Goal: Task Accomplishment & Management: Manage account settings

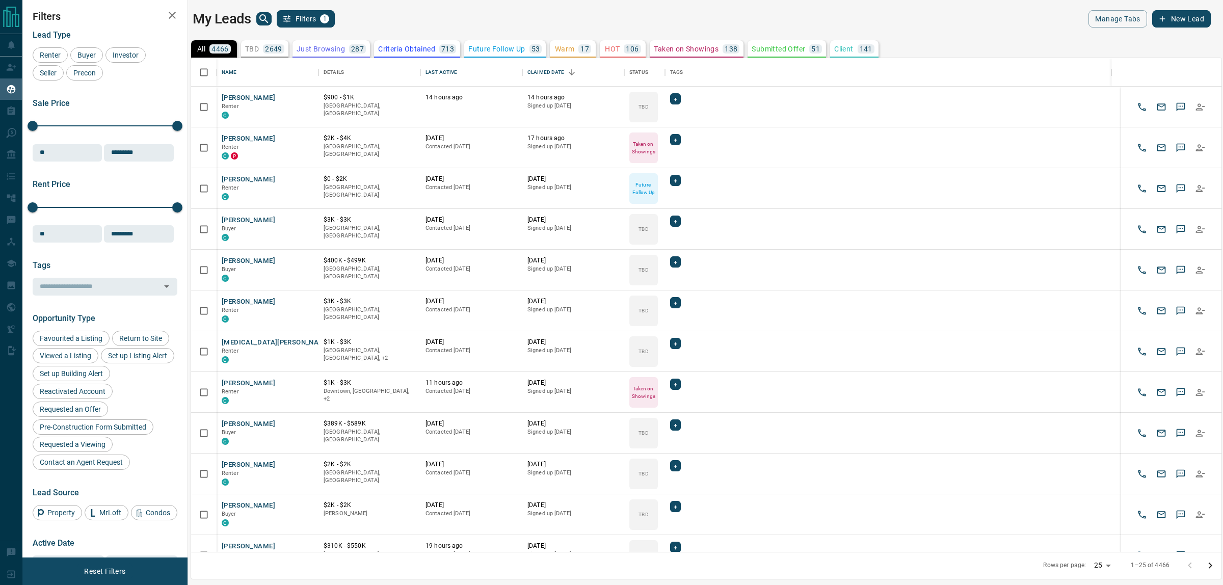
scroll to position [10, 10]
click at [307, 98] on icon "Open in New Tab" at bounding box center [307, 97] width 8 height 8
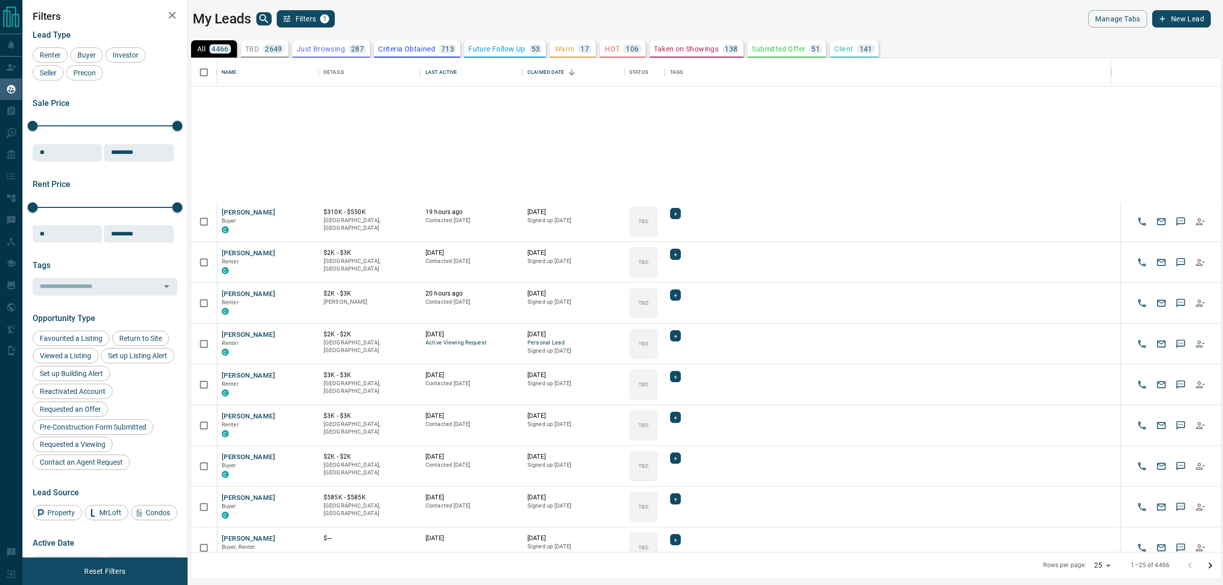
scroll to position [554, 0]
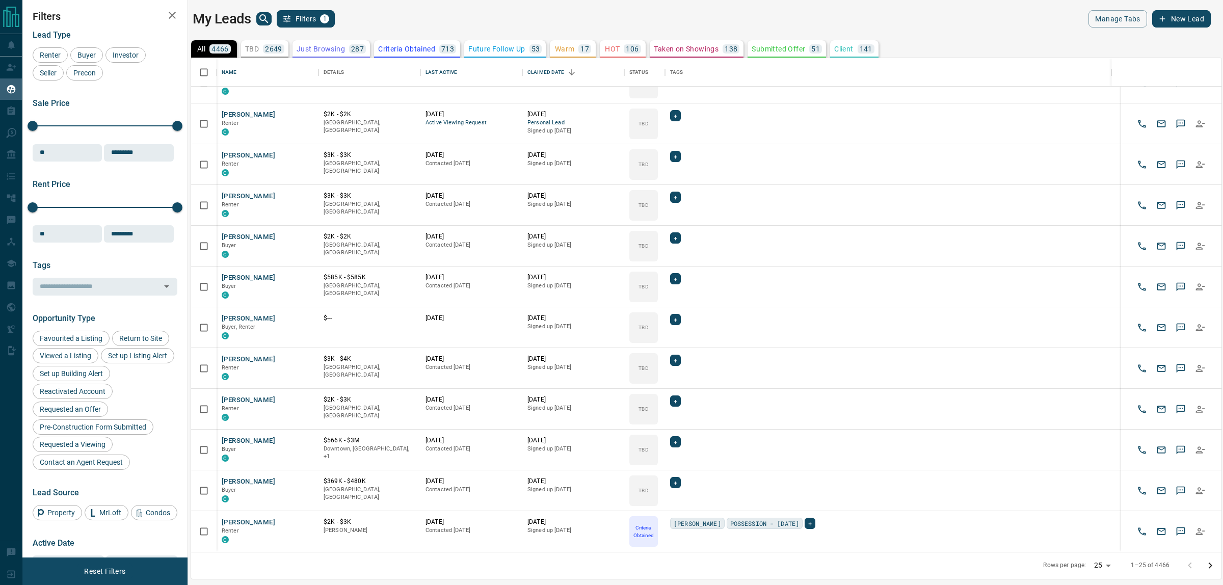
click at [1101, 562] on body "Lead Transfers Claim Leads My Leads Tasks Opportunities Deals Campaigns Automat…" at bounding box center [611, 286] width 1223 height 572
click at [1101, 566] on li "100" at bounding box center [1103, 564] width 27 height 15
type input "***"
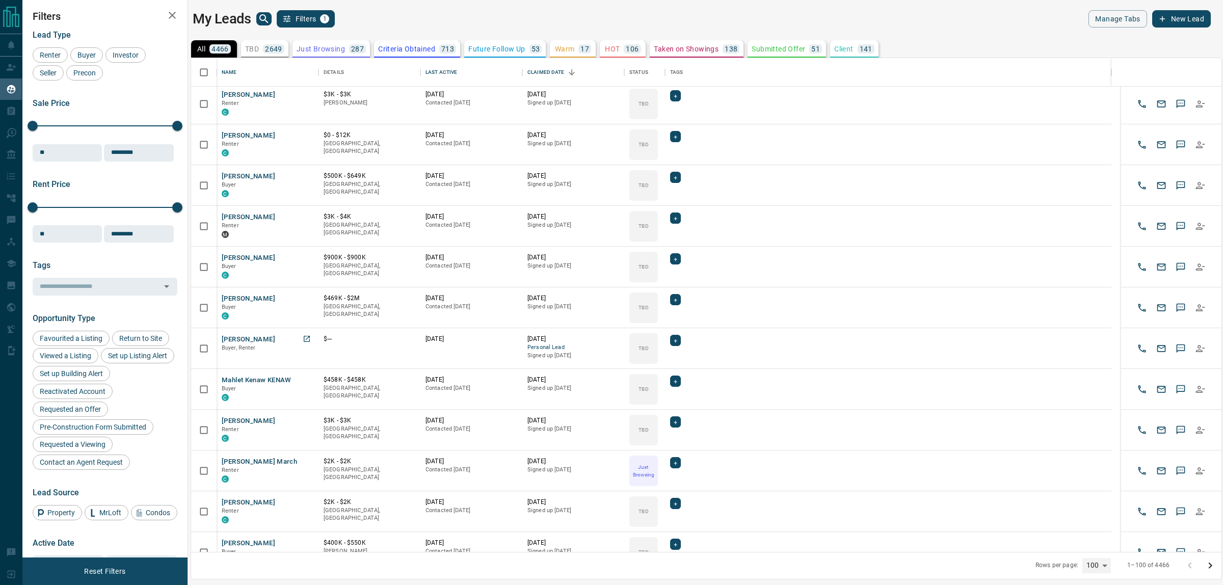
scroll to position [1974, 0]
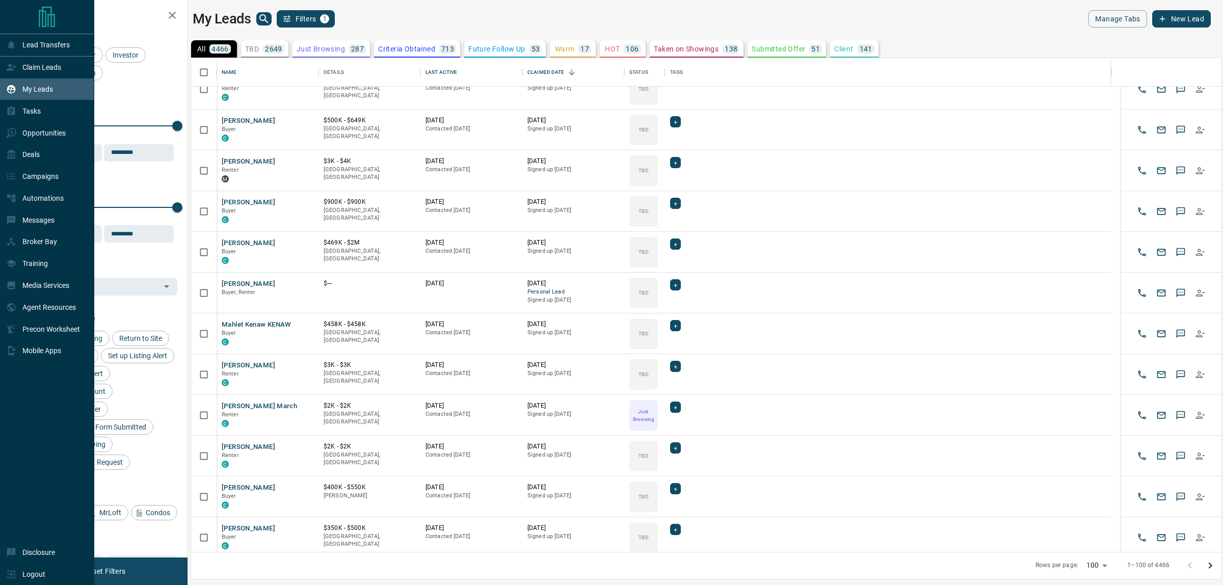
click at [12, 67] on icon at bounding box center [11, 67] width 10 height 10
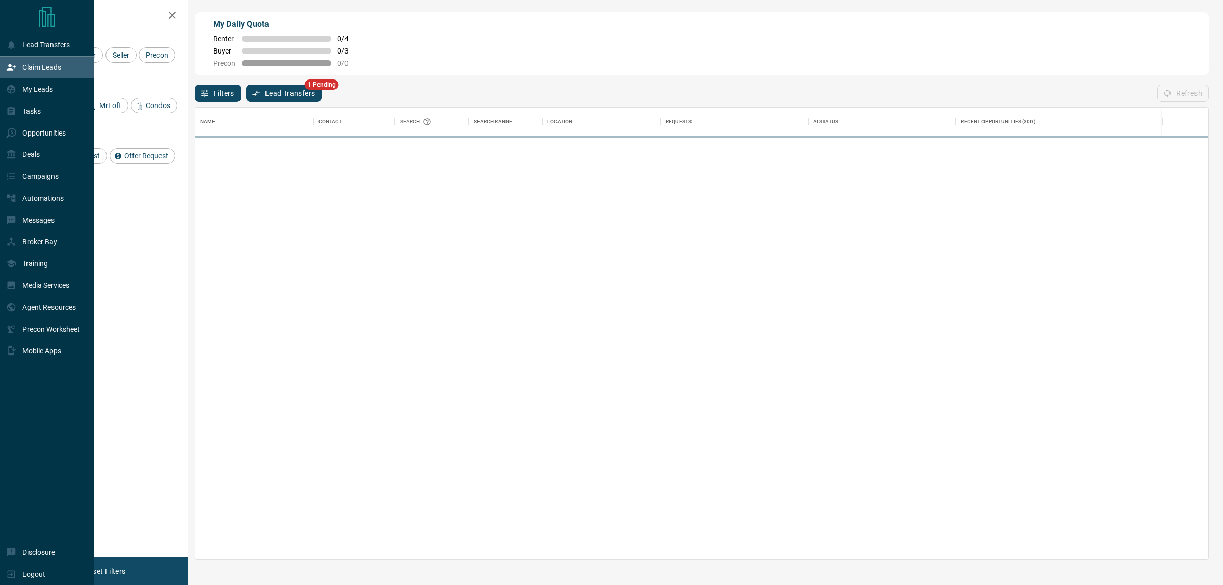
scroll to position [442, 1003]
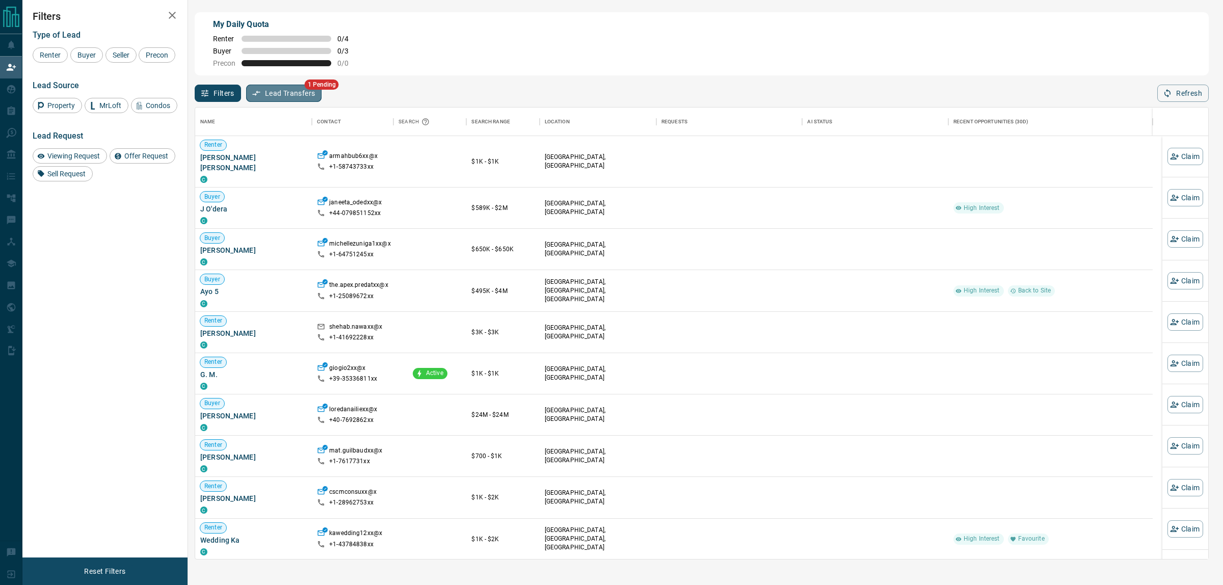
click at [271, 95] on button "Lead Transfers" at bounding box center [284, 93] width 76 height 17
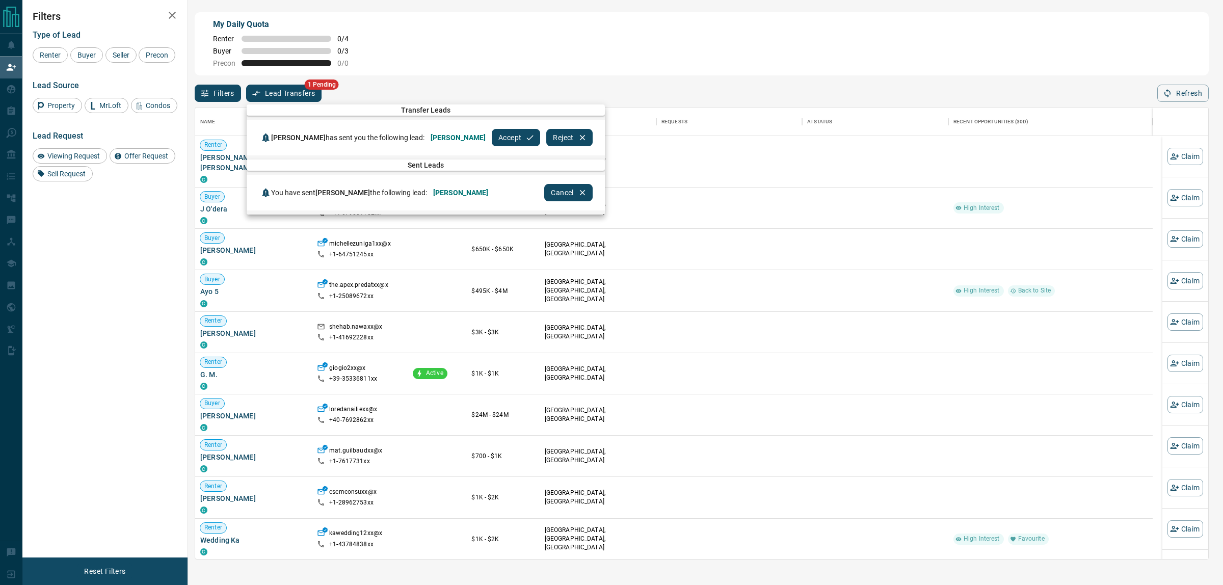
click at [492, 140] on button "Accept" at bounding box center [516, 137] width 48 height 17
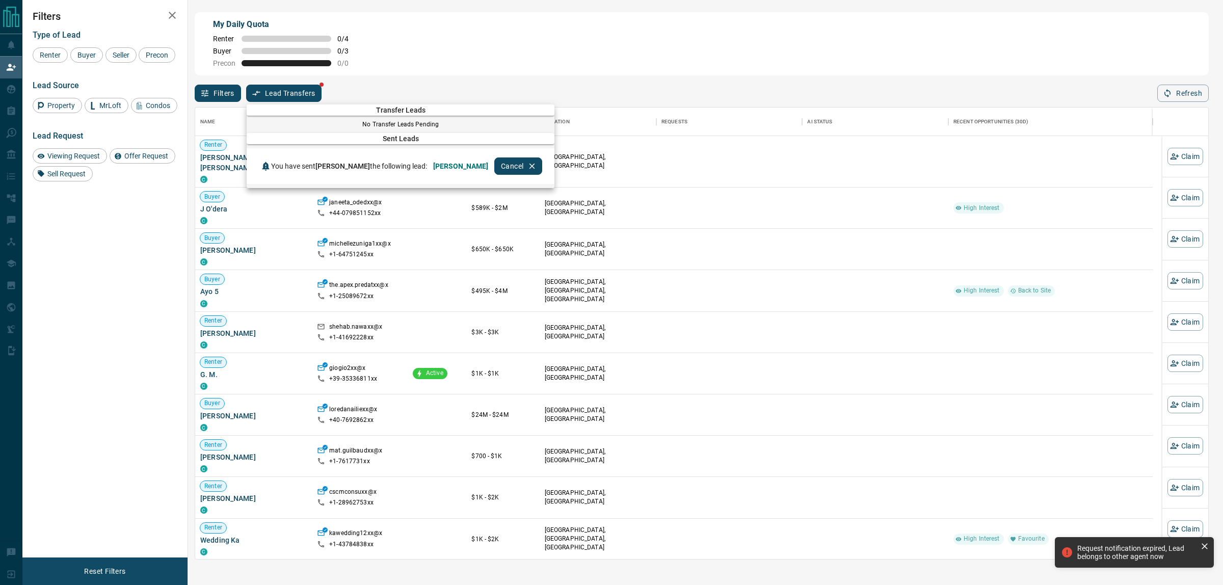
click at [607, 91] on div at bounding box center [611, 292] width 1223 height 585
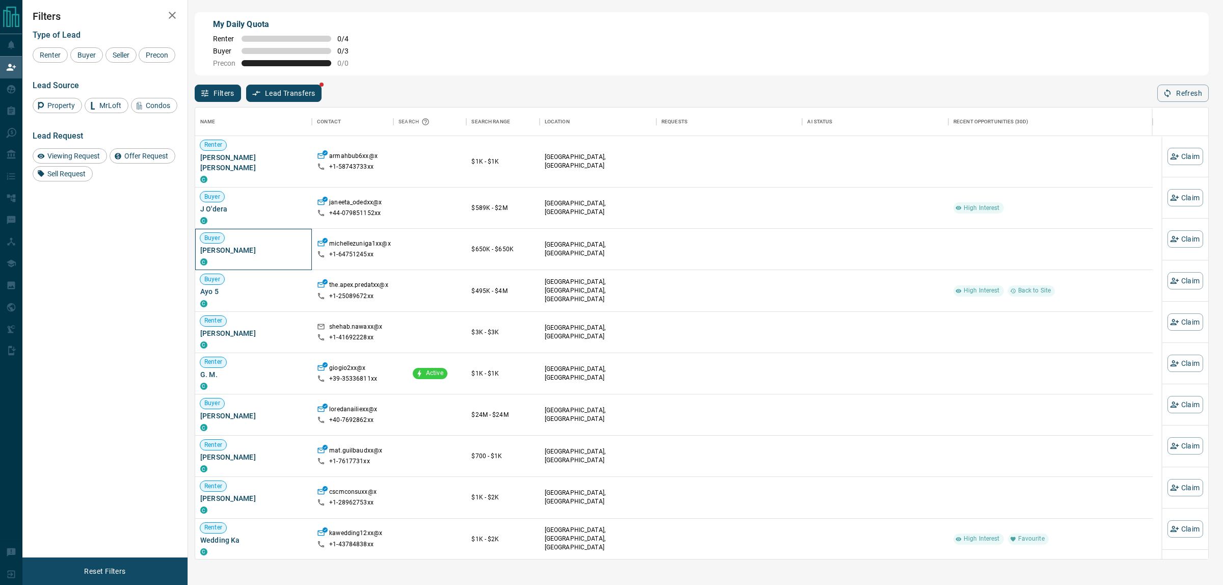
drag, startPoint x: 280, startPoint y: 245, endPoint x: 197, endPoint y: 241, distance: 83.6
click at [197, 241] on div "Buyer [PERSON_NAME] C" at bounding box center [253, 249] width 117 height 41
copy span "[PERSON_NAME]"
click at [1178, 244] on div "Name Contact Search Search Range Location Requests AI Status Recent Opportuniti…" at bounding box center [702, 331] width 1014 height 458
click at [1170, 238] on button "Claim" at bounding box center [1185, 238] width 36 height 17
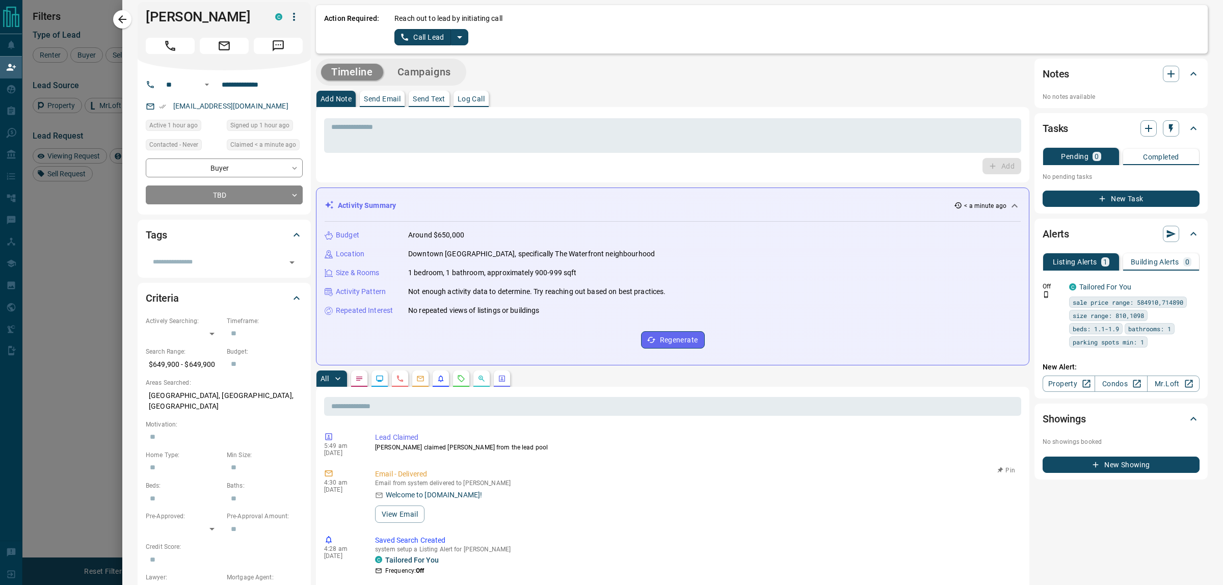
scroll to position [0, 0]
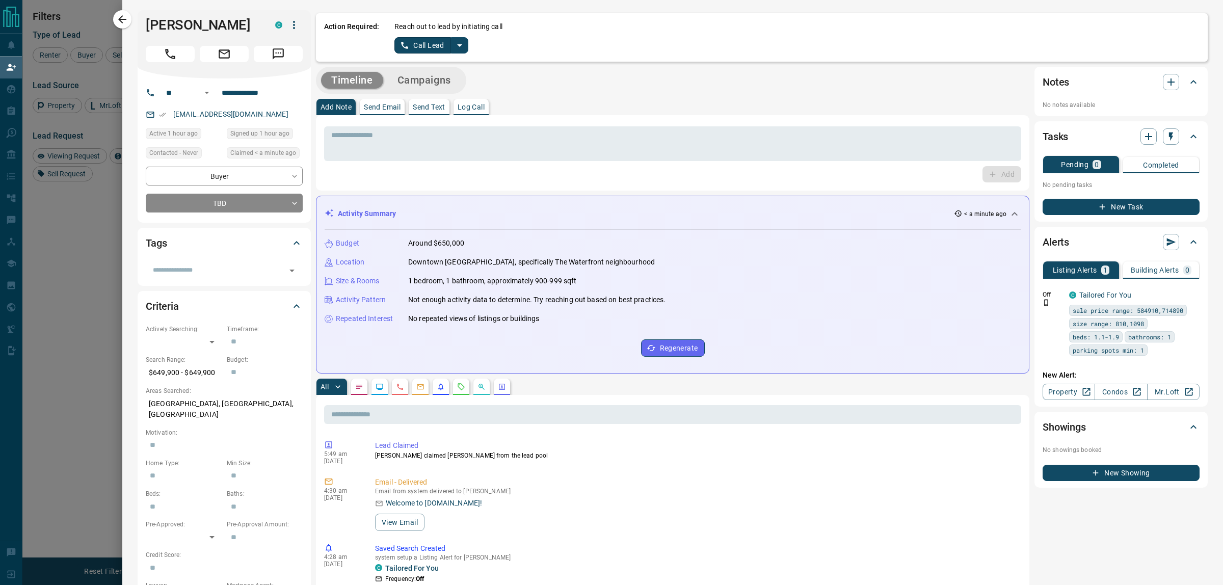
click at [464, 48] on icon "split button" at bounding box center [459, 45] width 12 height 12
click at [434, 78] on li "Log Manual Call" at bounding box center [431, 80] width 62 height 15
click at [426, 43] on button "Log Manual Call" at bounding box center [427, 45] width 67 height 16
click at [403, 45] on button "Yes" at bounding box center [404, 45] width 20 height 16
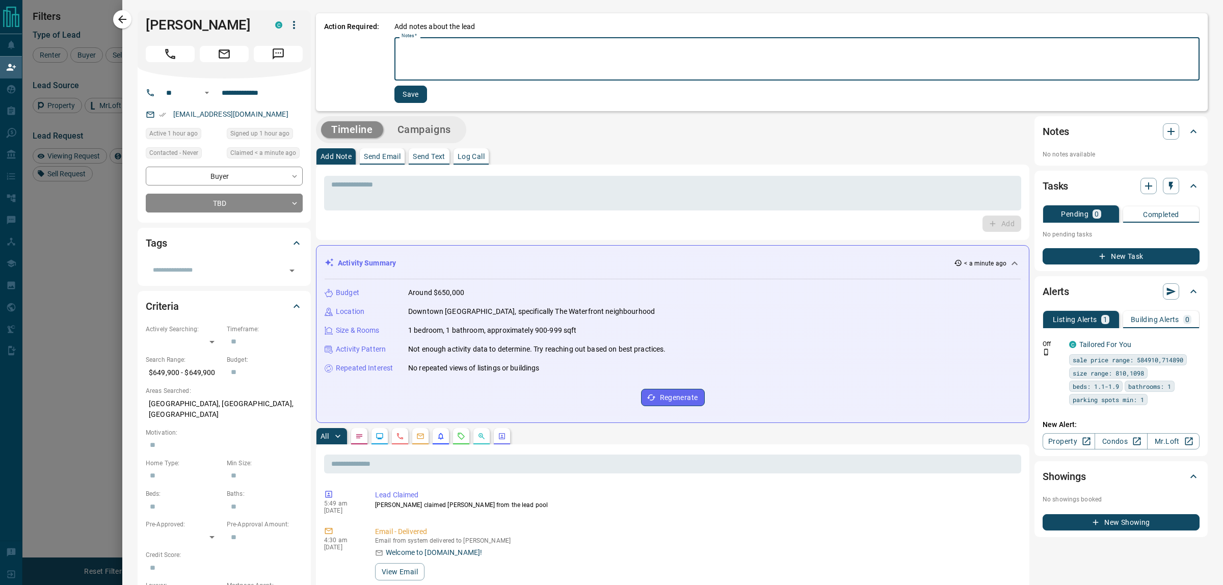
click at [428, 62] on textarea "Notes   *" at bounding box center [796, 59] width 791 height 35
type textarea "*******"
click at [410, 85] on div "Add notes about the lead Notes   * ******* * Notes   * Save" at bounding box center [796, 62] width 805 height 82
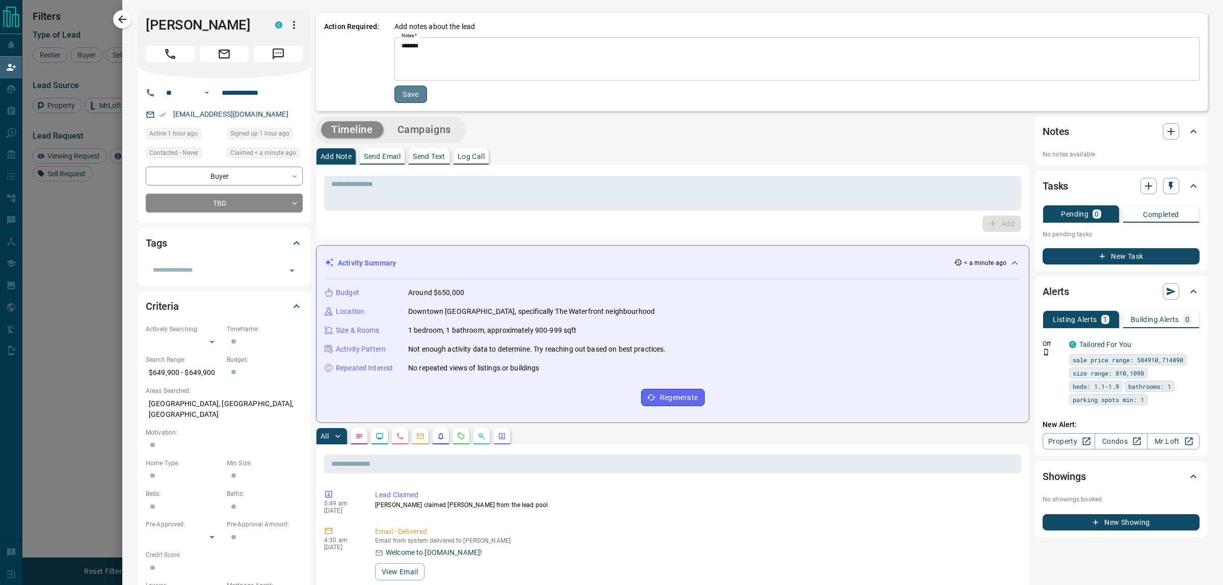
click at [411, 88] on button "Save" at bounding box center [410, 94] width 33 height 17
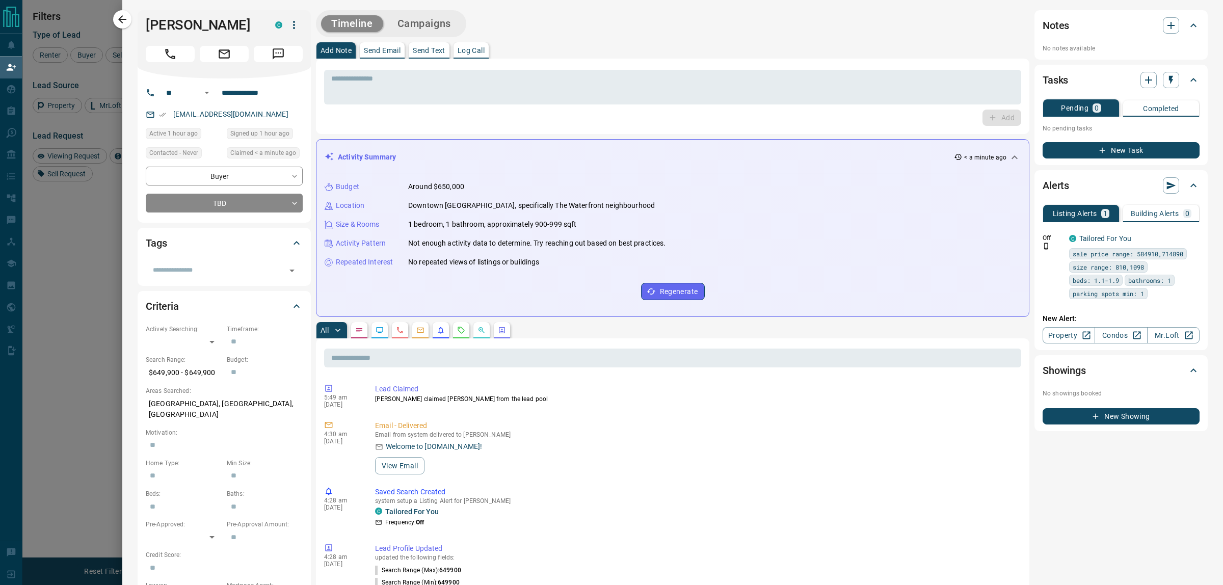
click at [131, 16] on div "**********" at bounding box center [672, 292] width 1100 height 585
drag, startPoint x: 121, startPoint y: 18, endPoint x: 138, endPoint y: 19, distance: 16.3
click at [122, 19] on icon "button" at bounding box center [122, 19] width 12 height 12
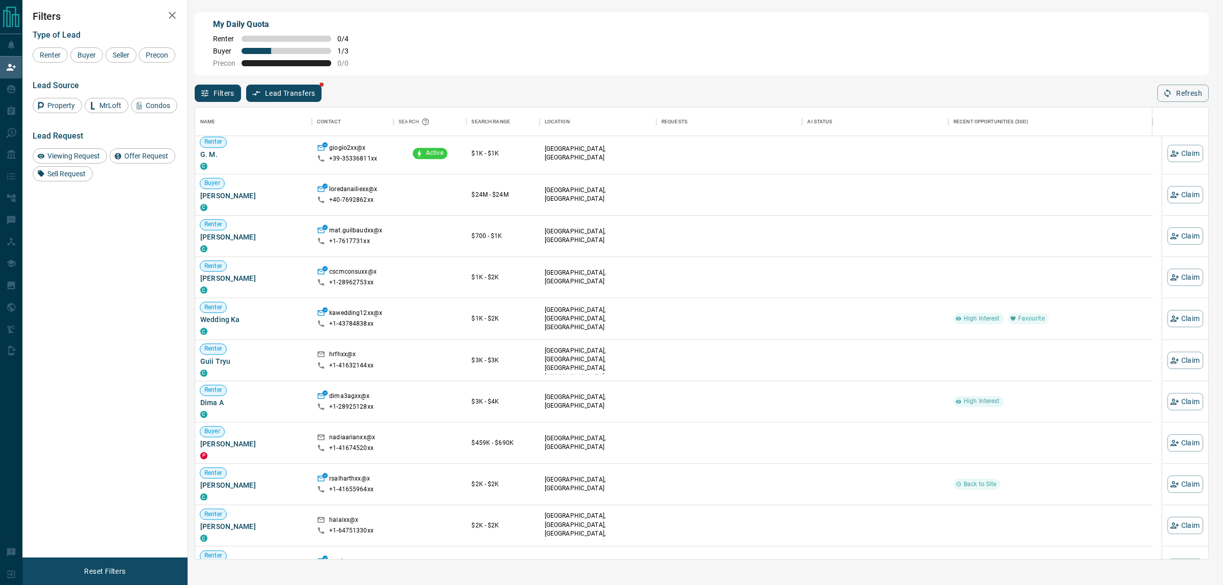
scroll to position [191, 0]
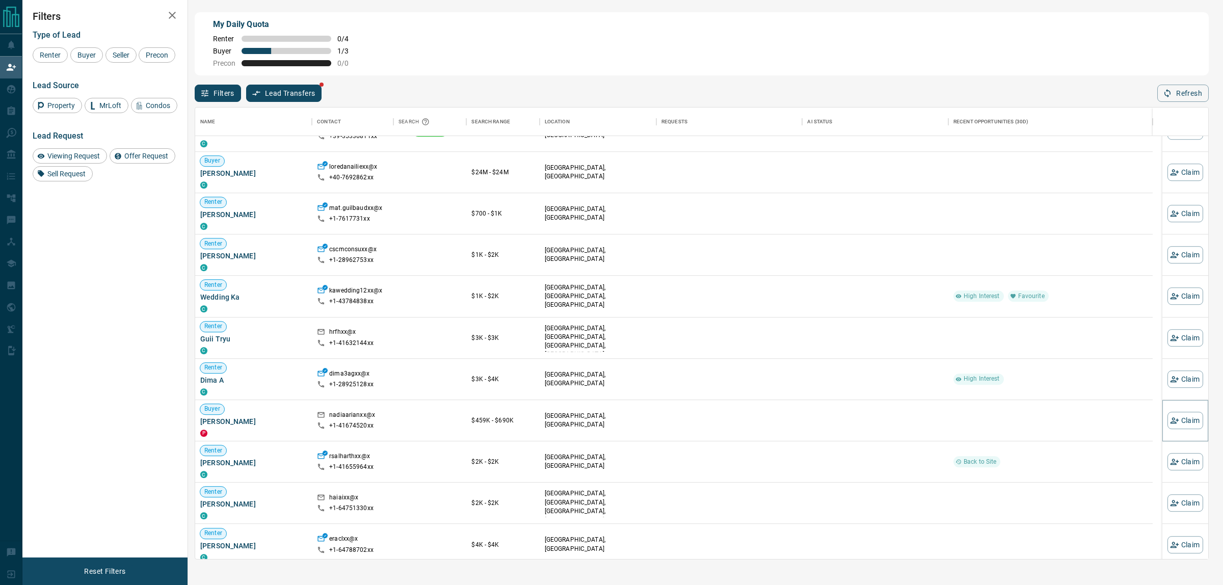
click at [1189, 423] on button "Claim" at bounding box center [1185, 420] width 36 height 17
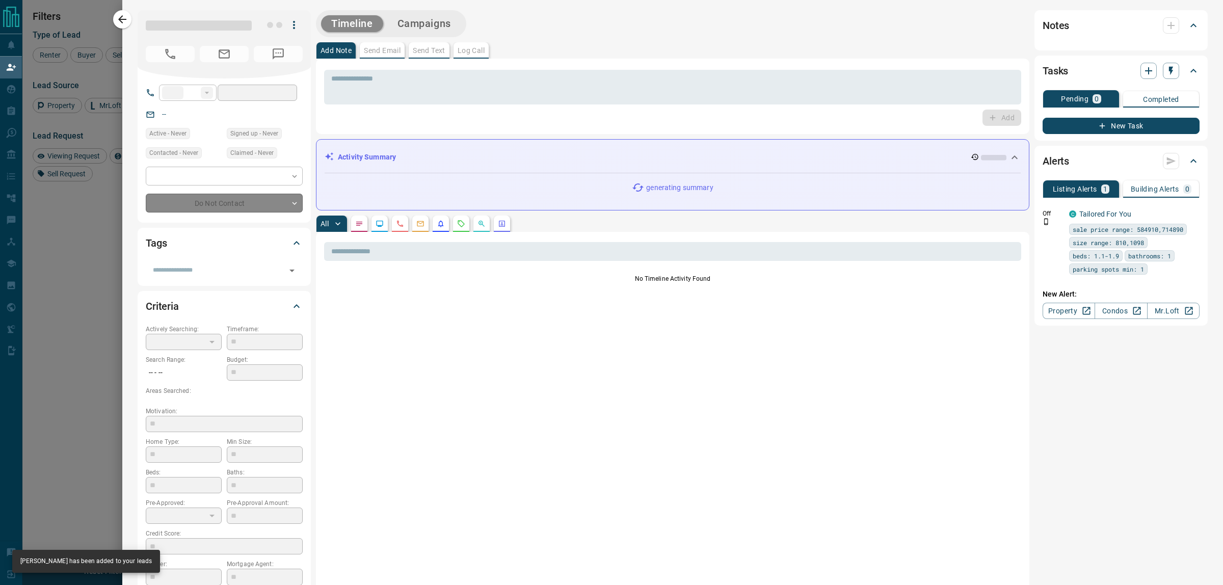
type input "**"
type input "**********"
type input "**"
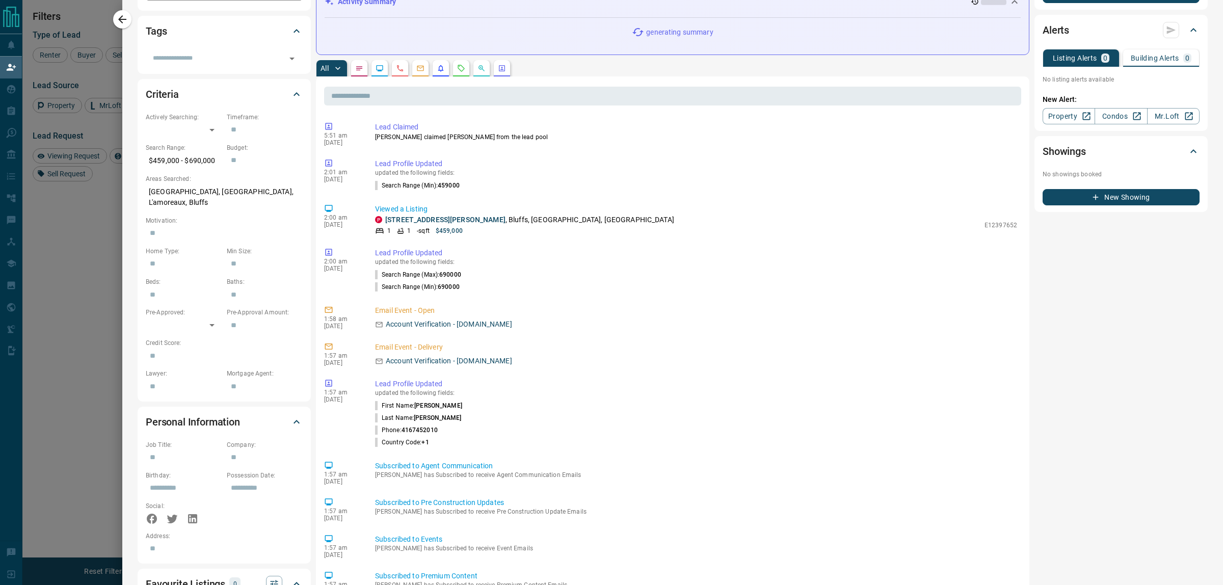
scroll to position [0, 0]
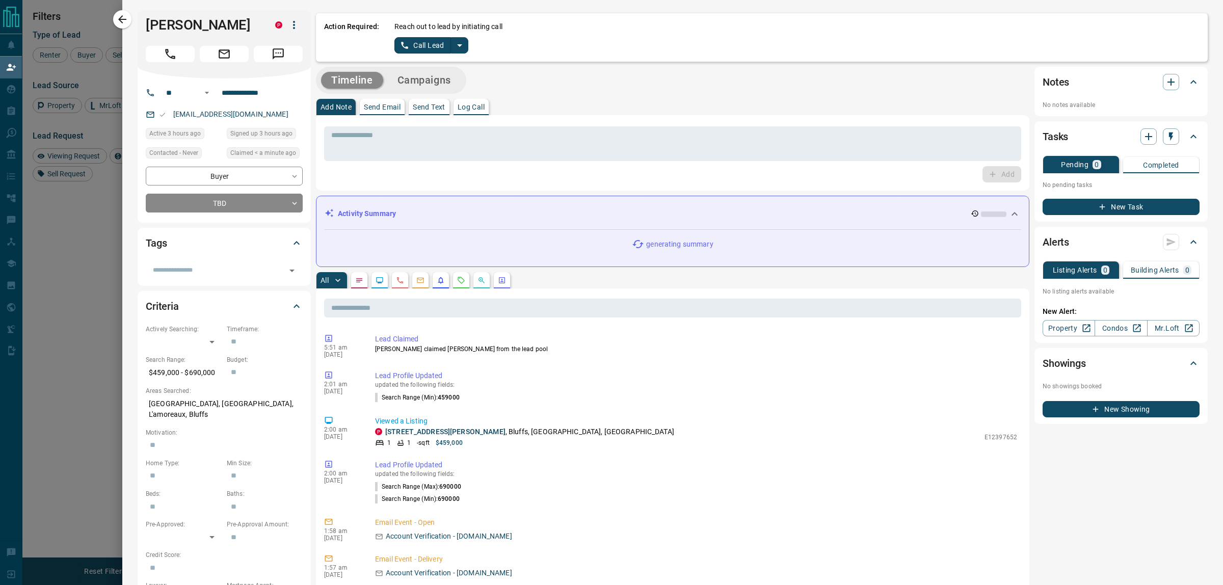
click at [454, 47] on icon "split button" at bounding box center [459, 45] width 12 height 12
click at [424, 80] on li "Log Manual Call" at bounding box center [431, 80] width 62 height 15
click at [416, 49] on button "Log Manual Call" at bounding box center [427, 45] width 67 height 16
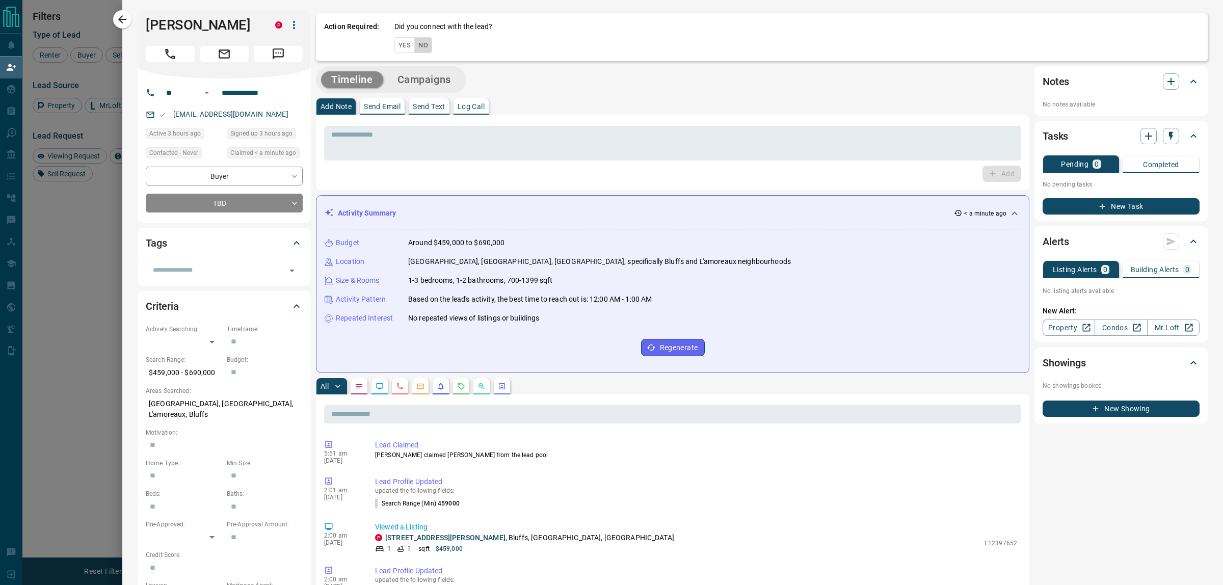
click at [416, 47] on button "No" at bounding box center [423, 45] width 18 height 16
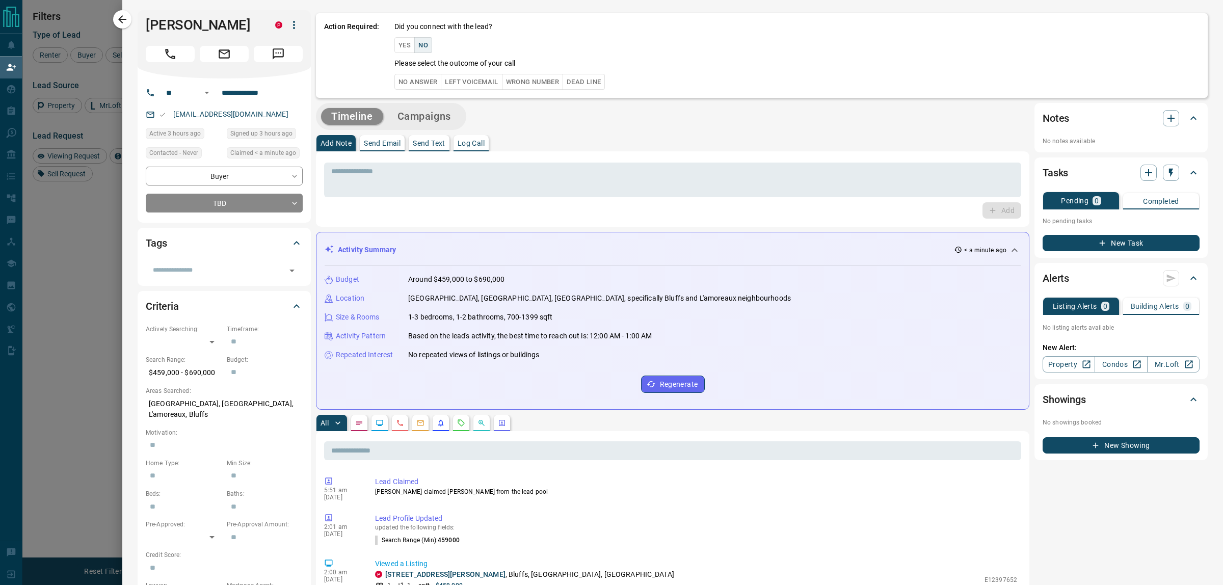
click at [419, 77] on button "No Answer" at bounding box center [417, 82] width 47 height 16
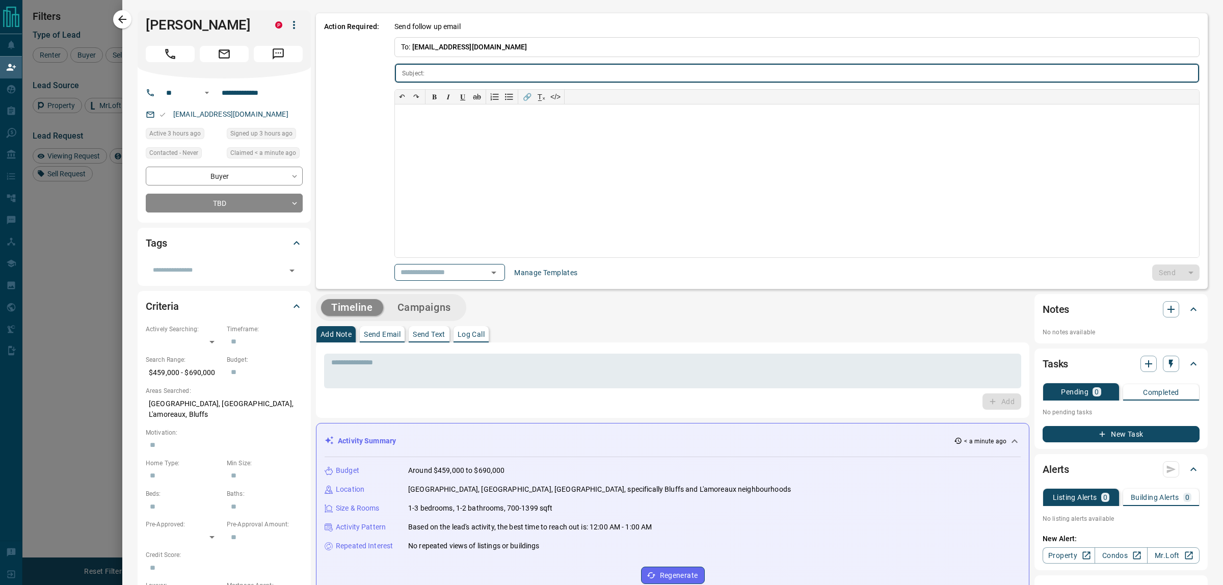
type input "**********"
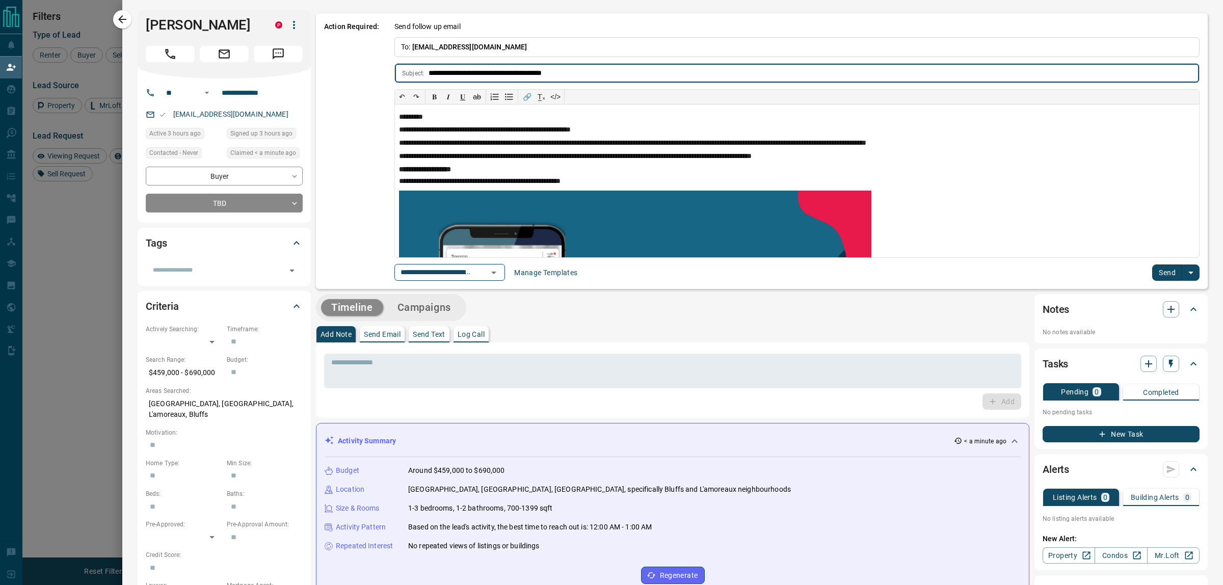
click at [500, 269] on icon "Open" at bounding box center [494, 272] width 12 height 12
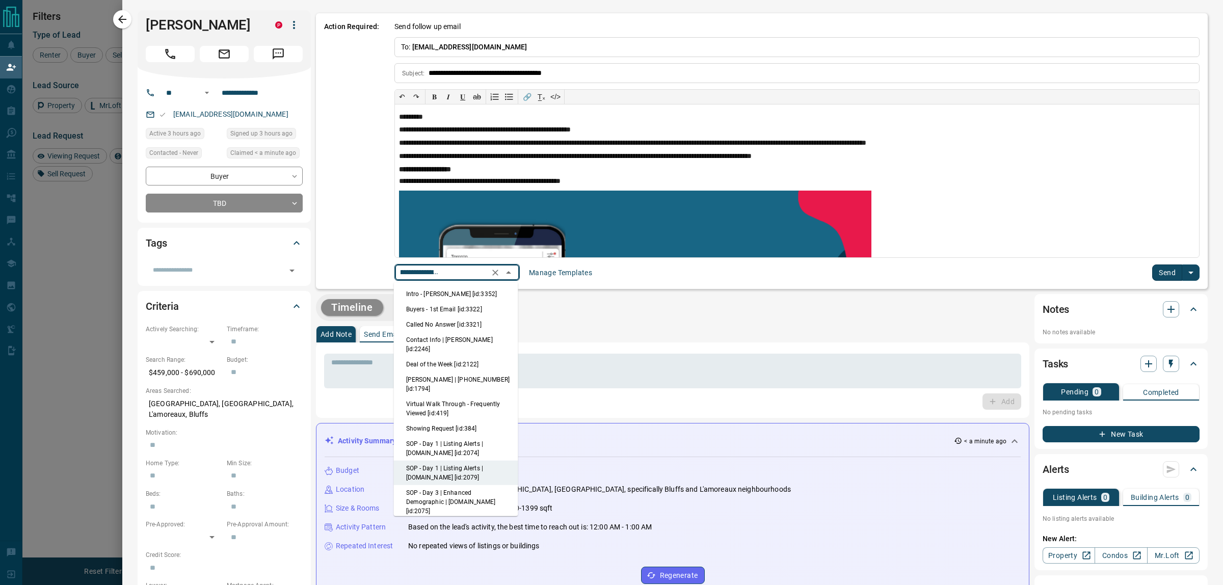
click at [470, 295] on li "Intro - [PERSON_NAME] [id:3352]" at bounding box center [456, 293] width 124 height 15
type input "**********"
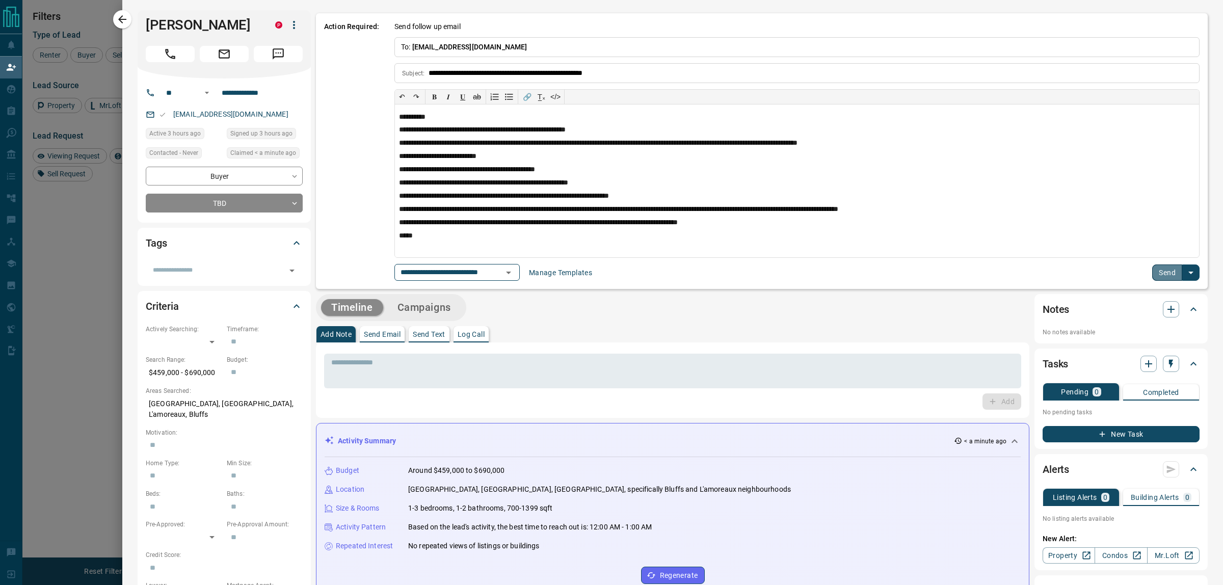
click at [1152, 276] on button "Send" at bounding box center [1167, 272] width 30 height 16
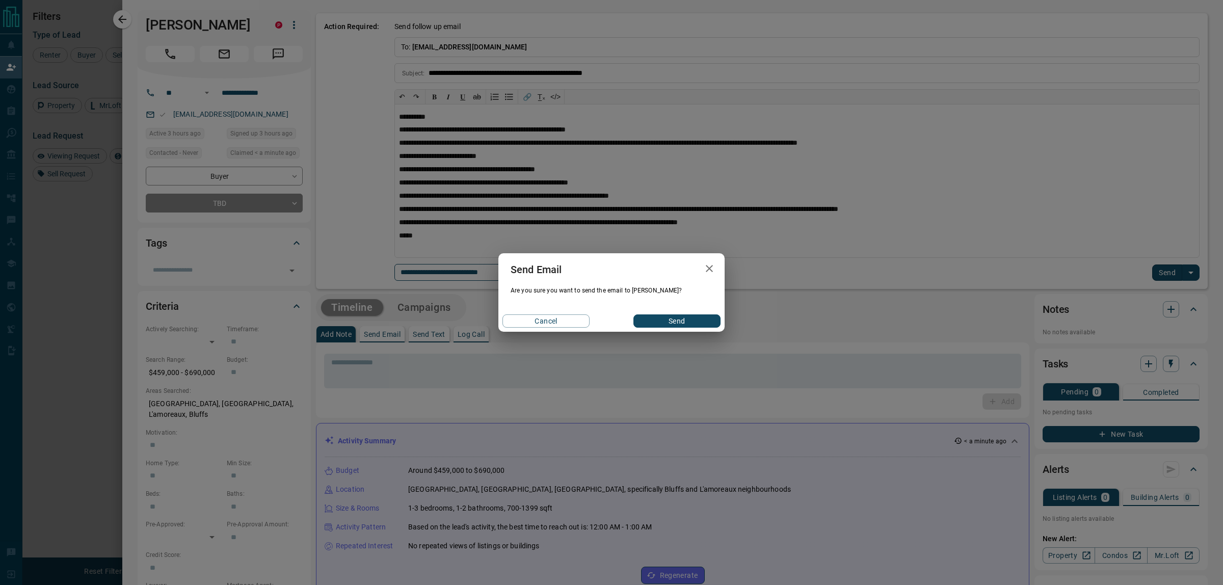
click at [669, 317] on button "Send" at bounding box center [676, 320] width 87 height 13
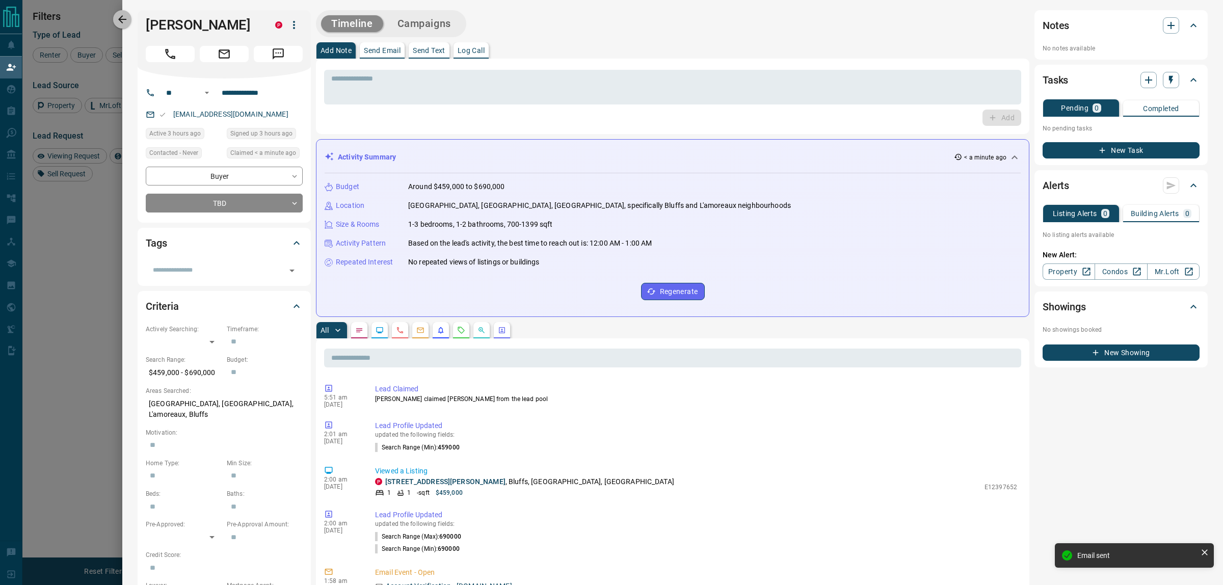
click at [120, 16] on icon "button" at bounding box center [122, 19] width 12 height 12
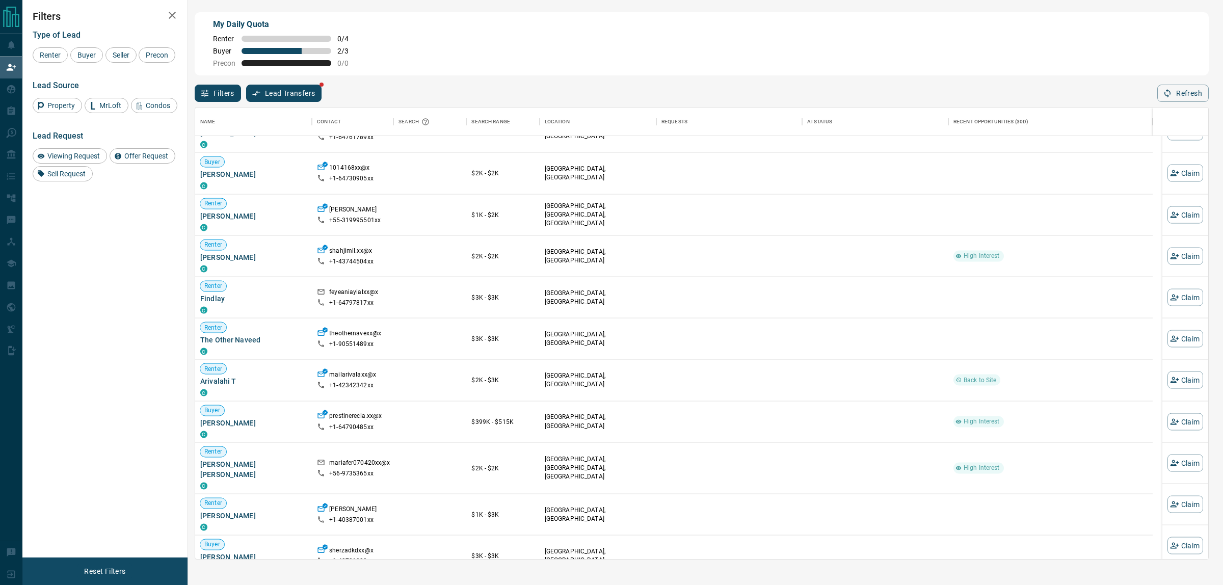
scroll to position [1603, 0]
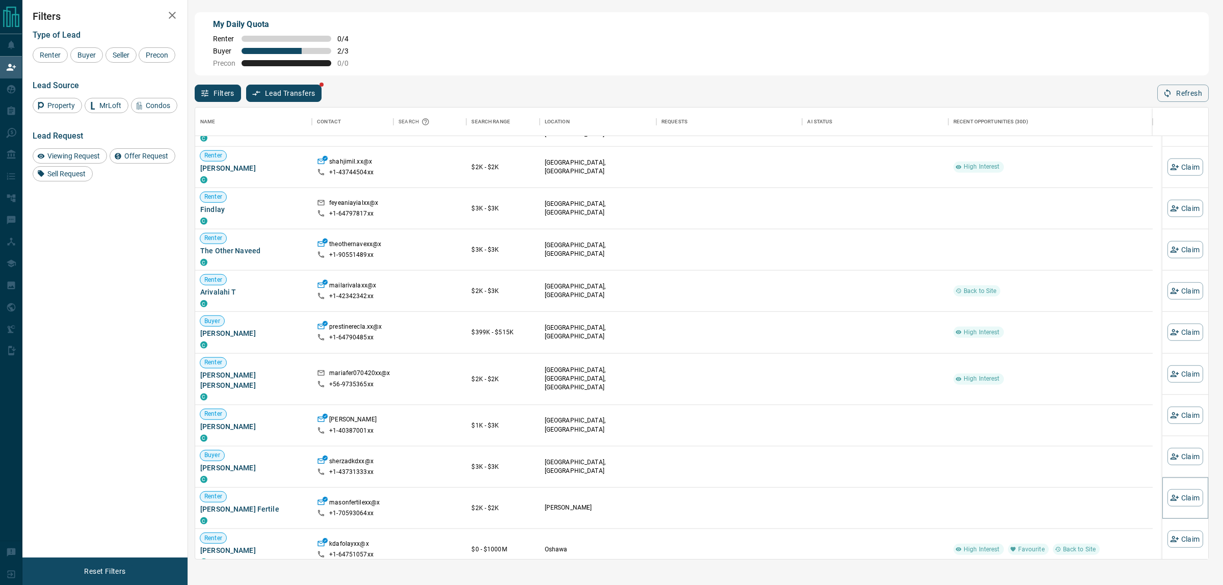
click at [1175, 500] on button "Claim" at bounding box center [1185, 497] width 36 height 17
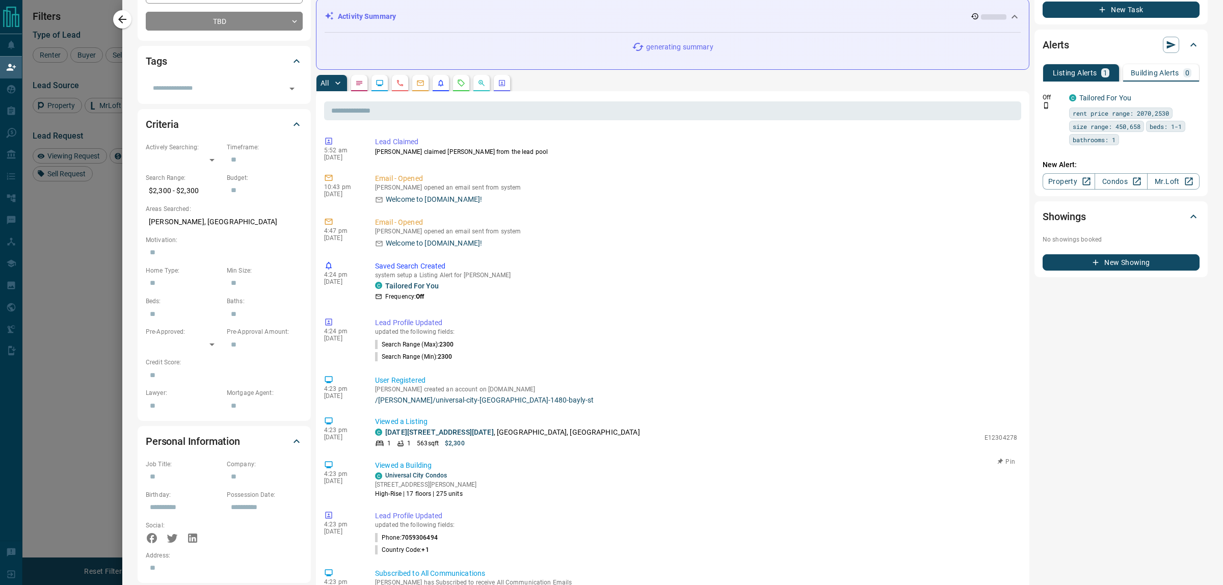
scroll to position [0, 0]
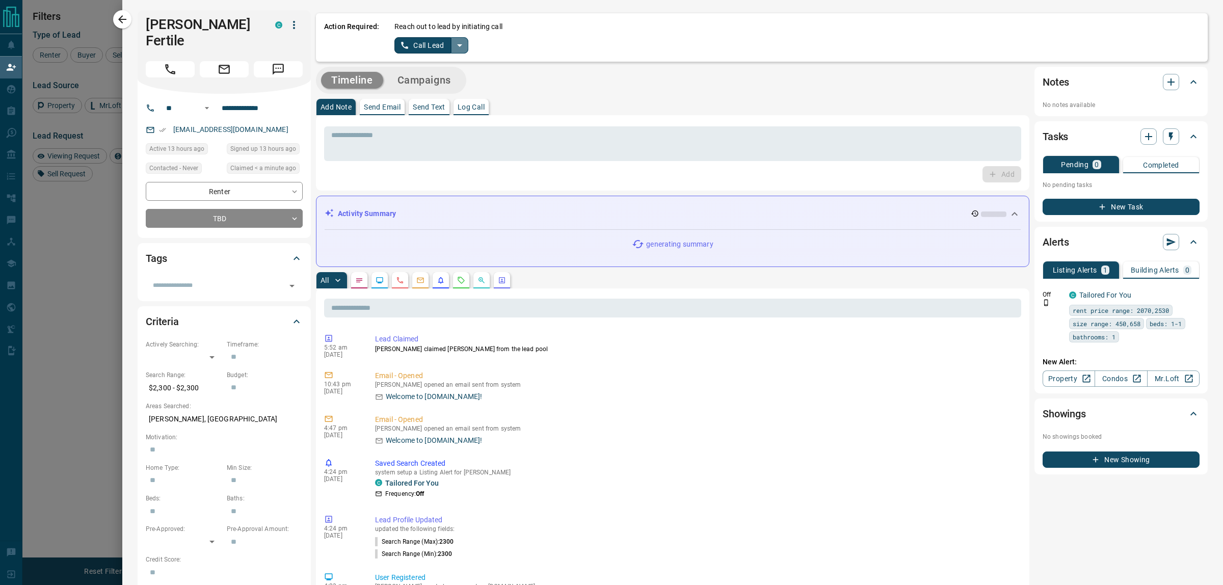
click at [458, 43] on icon "split button" at bounding box center [459, 45] width 12 height 12
click at [449, 79] on li "Log Manual Call" at bounding box center [431, 80] width 62 height 15
click at [441, 49] on button "Log Manual Call" at bounding box center [427, 45] width 67 height 16
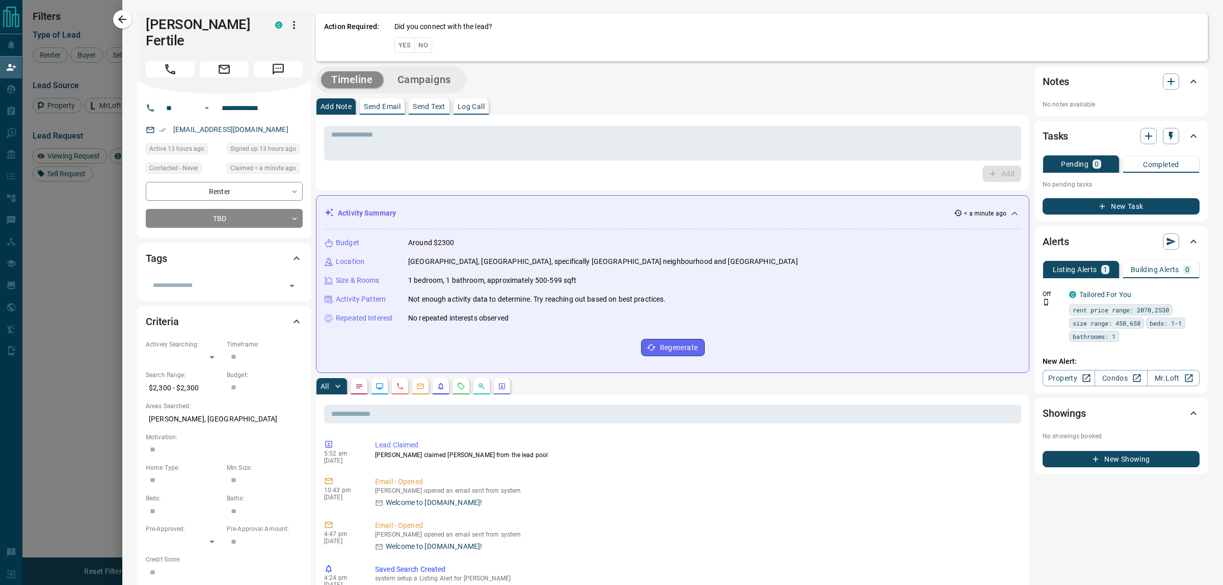
click at [428, 46] on button "No" at bounding box center [423, 45] width 18 height 16
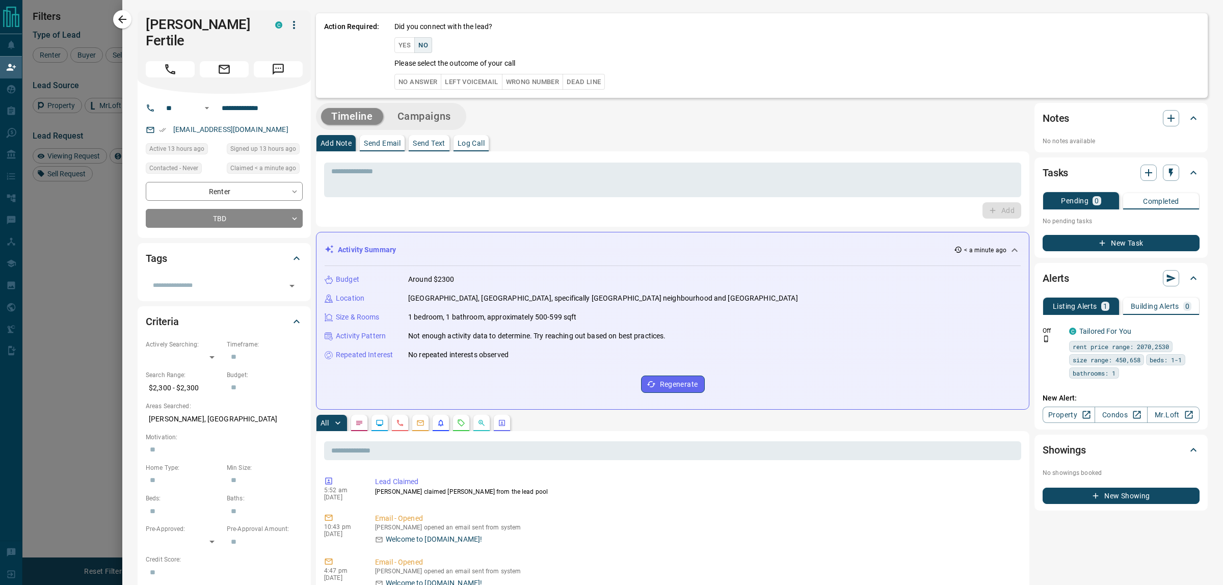
click at [420, 80] on button "No Answer" at bounding box center [417, 82] width 47 height 16
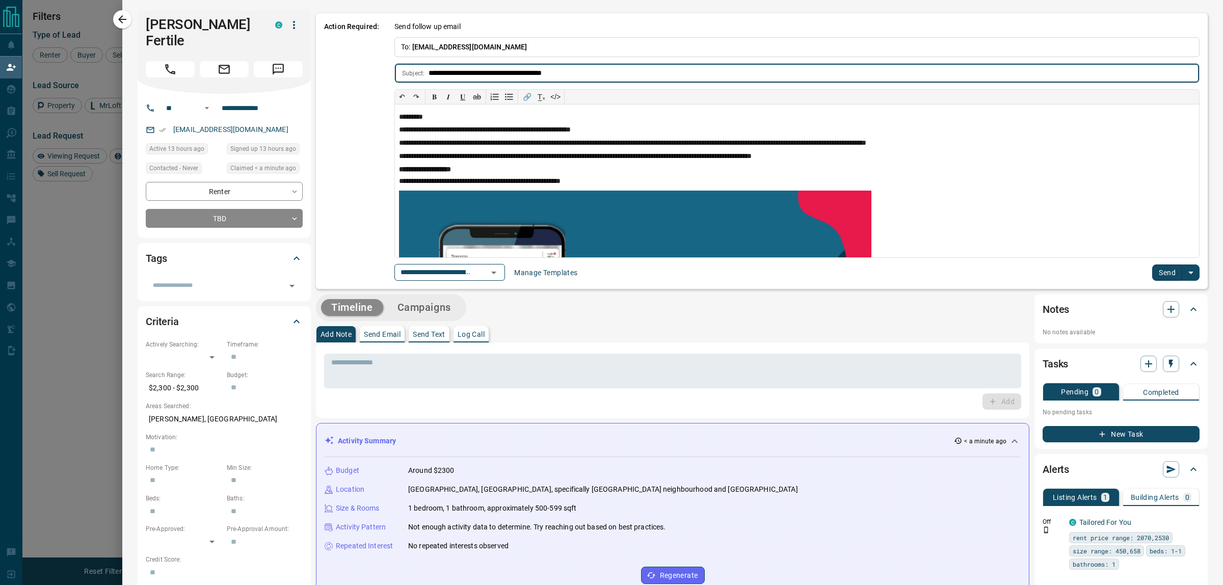
click at [500, 273] on icon "Open" at bounding box center [494, 272] width 12 height 12
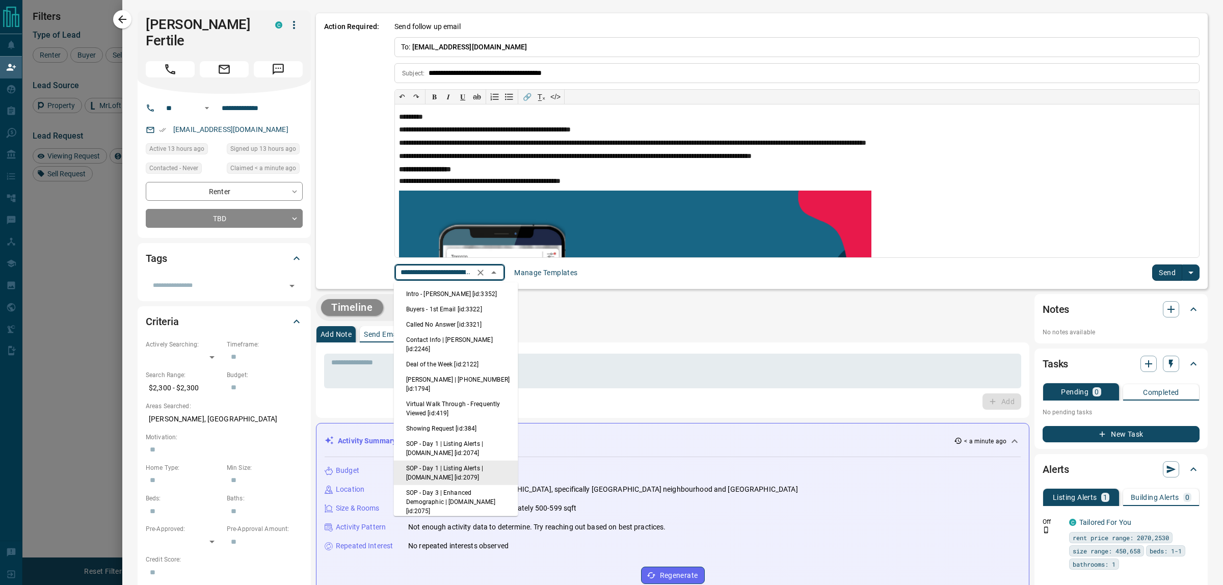
scroll to position [0, 72]
click at [441, 293] on li "Intro - [PERSON_NAME] [id:3352]" at bounding box center [456, 293] width 124 height 15
type input "**********"
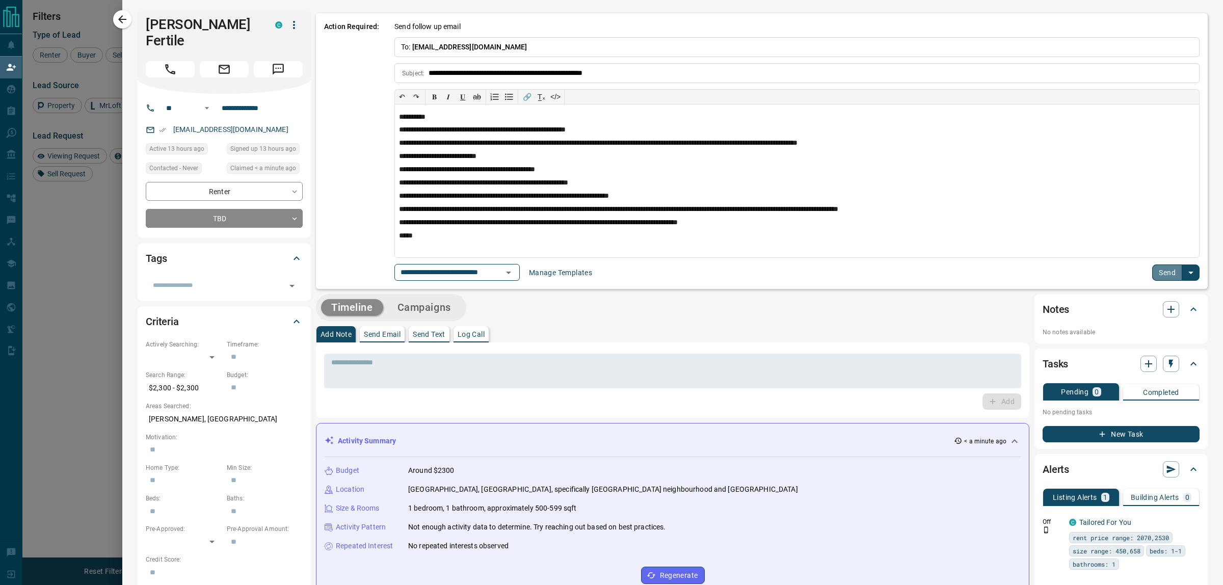
click at [1152, 270] on button "Send" at bounding box center [1167, 272] width 30 height 16
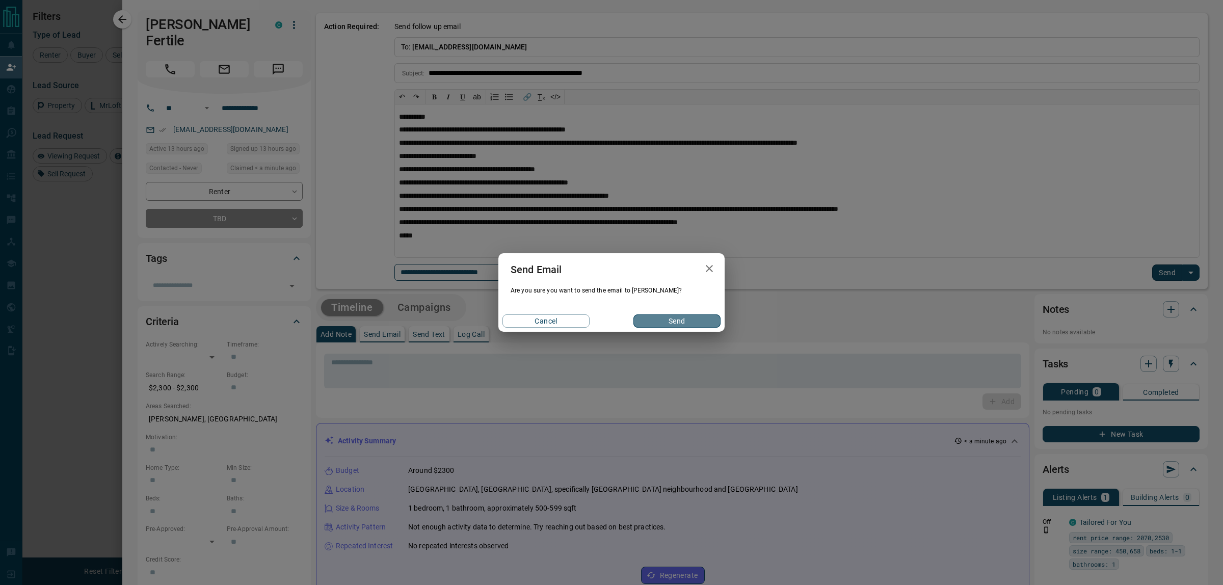
click at [654, 314] on button "Send" at bounding box center [676, 320] width 87 height 13
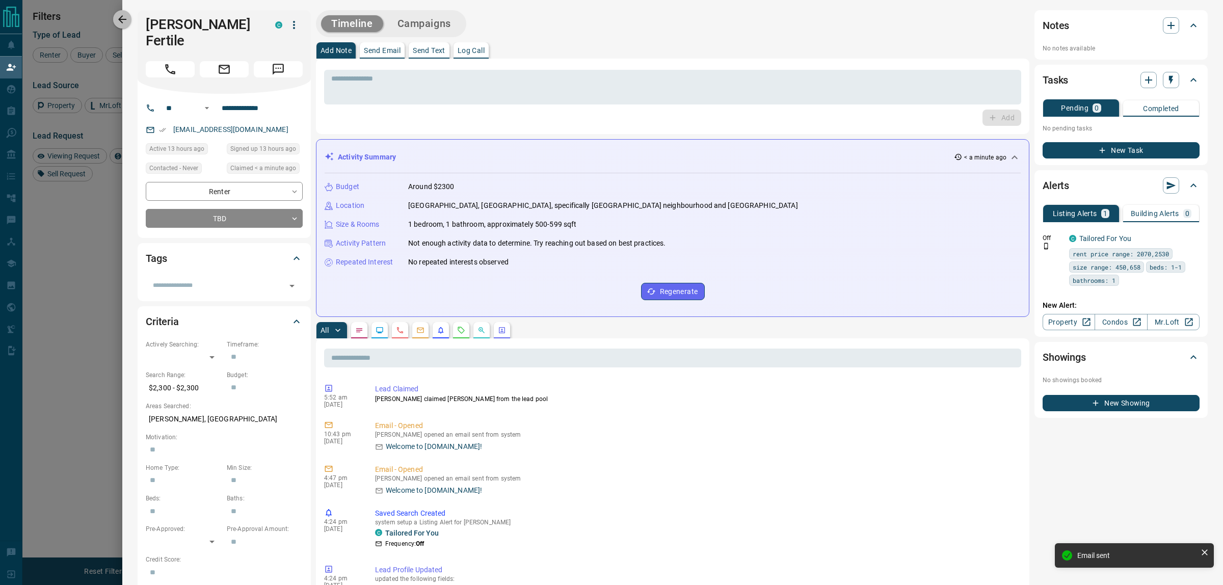
click at [116, 14] on button "button" at bounding box center [122, 19] width 18 height 18
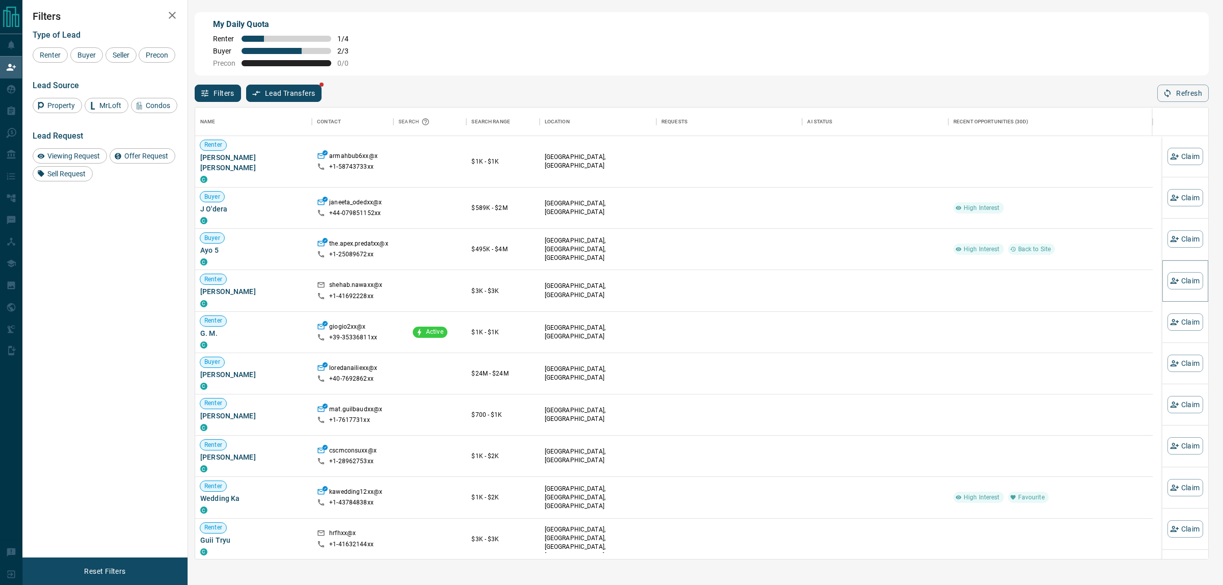
click at [1170, 281] on icon "button" at bounding box center [1174, 280] width 9 height 9
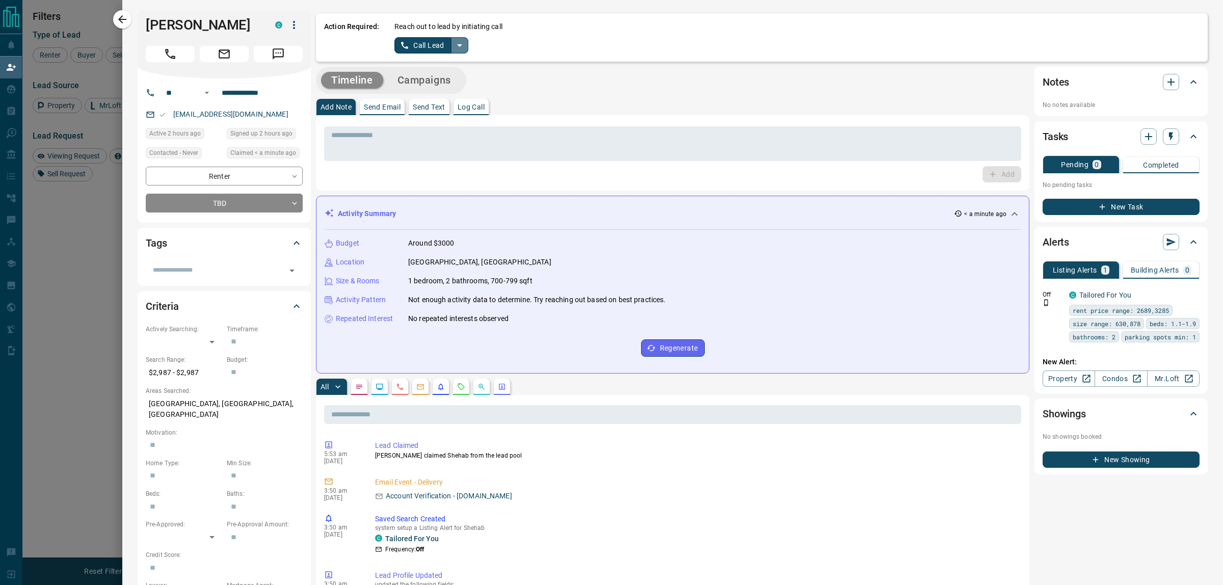
click at [465, 44] on button "split button" at bounding box center [459, 45] width 17 height 16
click at [444, 82] on li "Log Manual Call" at bounding box center [431, 80] width 62 height 15
click at [439, 47] on button "Log Manual Call" at bounding box center [427, 45] width 67 height 16
click at [421, 47] on button "No" at bounding box center [423, 45] width 18 height 16
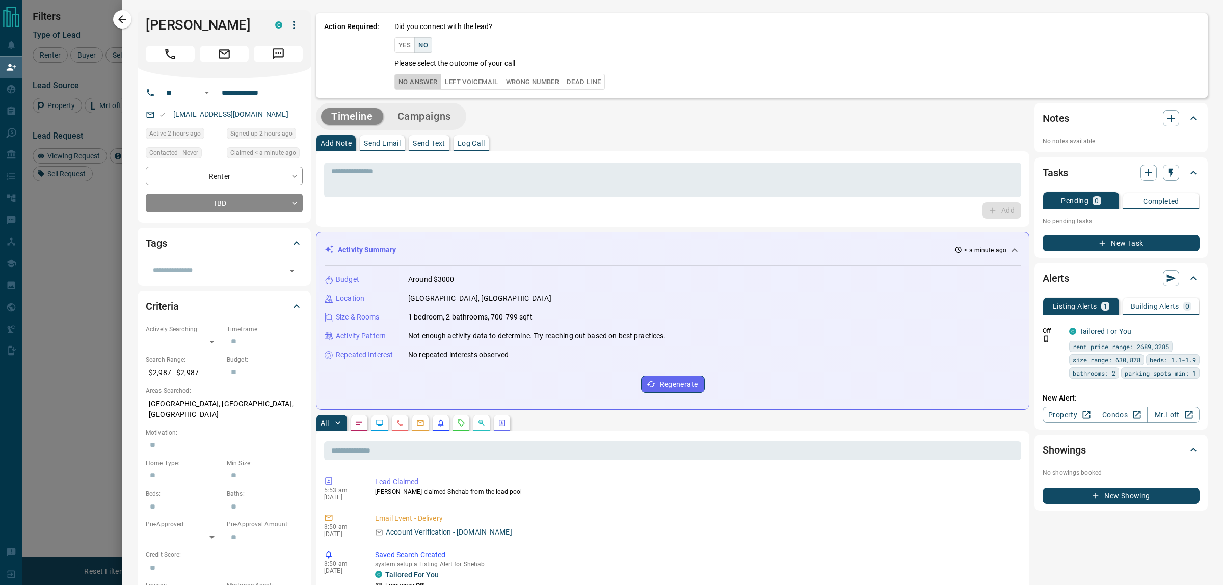
click at [410, 89] on button "No Answer" at bounding box center [417, 82] width 47 height 16
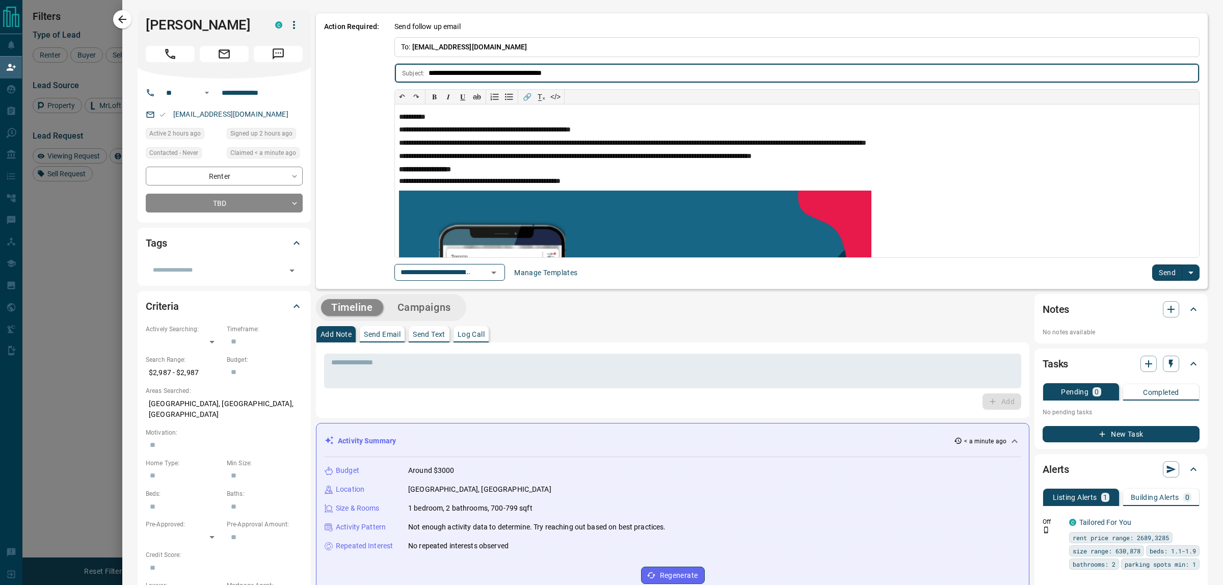
click at [500, 271] on icon "Open" at bounding box center [494, 272] width 12 height 12
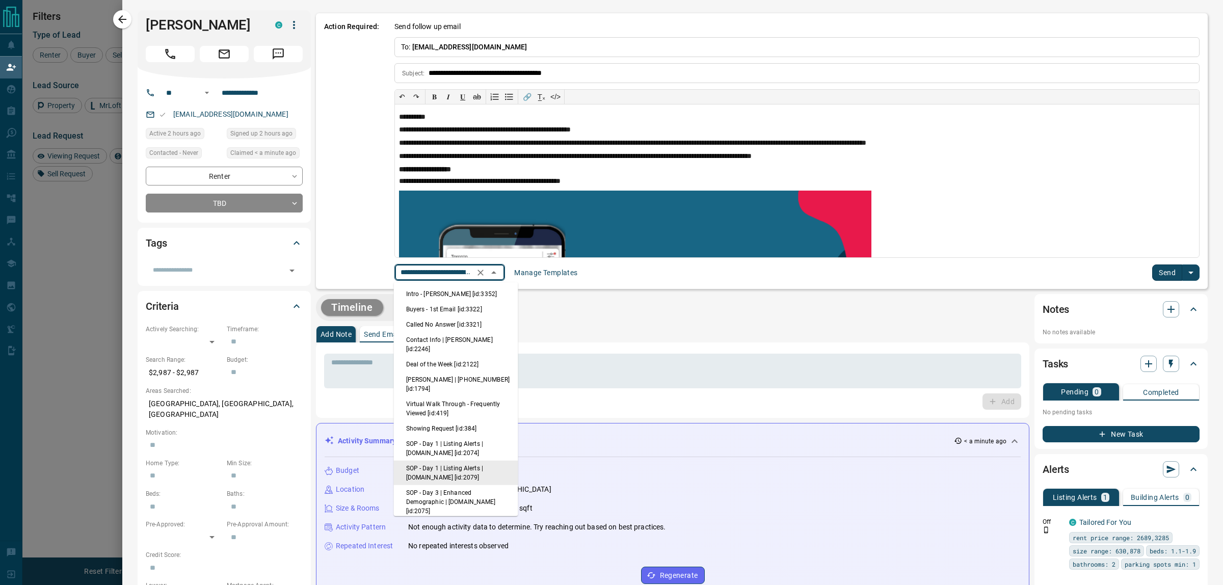
scroll to position [0, 72]
click at [488, 284] on ul "Intro - [PERSON_NAME] [id:3352] Buyers - 1st Email [id:3322] Called No Answer […" at bounding box center [456, 399] width 124 height 234
click at [479, 290] on li "Intro - [PERSON_NAME] [id:3352]" at bounding box center [456, 293] width 124 height 15
type input "**********"
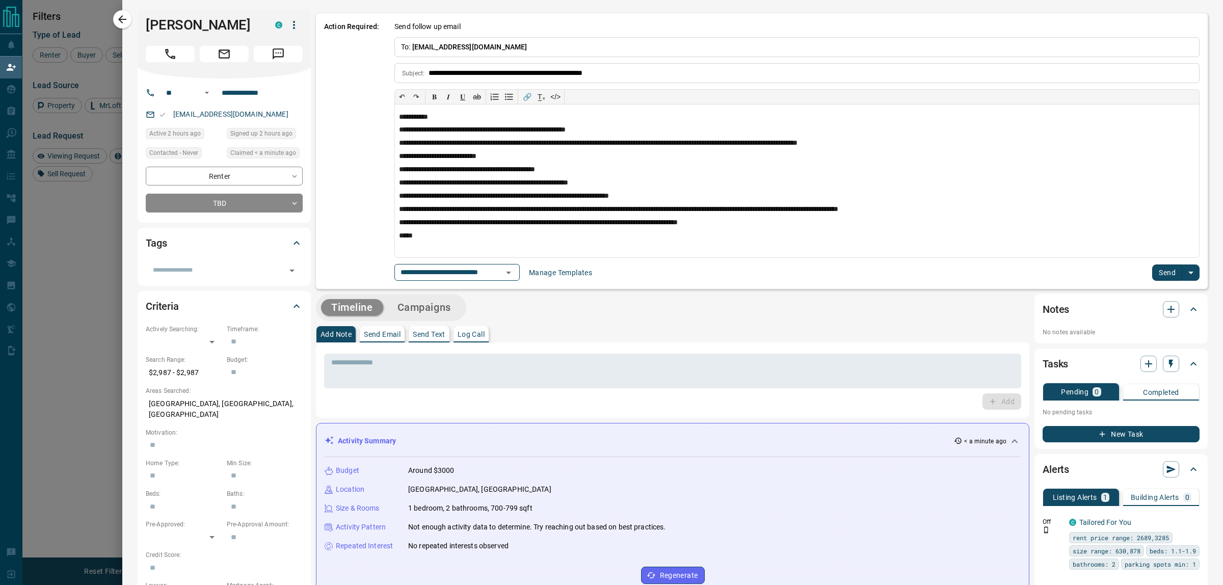
scroll to position [0, 0]
click at [1152, 271] on button "Send" at bounding box center [1167, 272] width 30 height 16
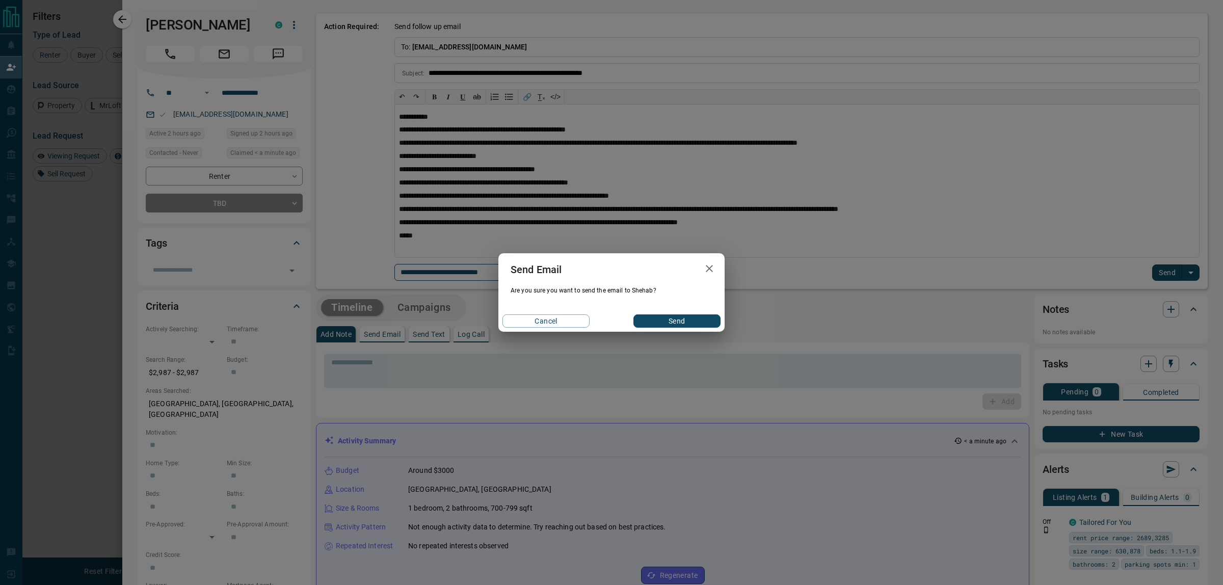
click at [698, 321] on button "Send" at bounding box center [676, 320] width 87 height 13
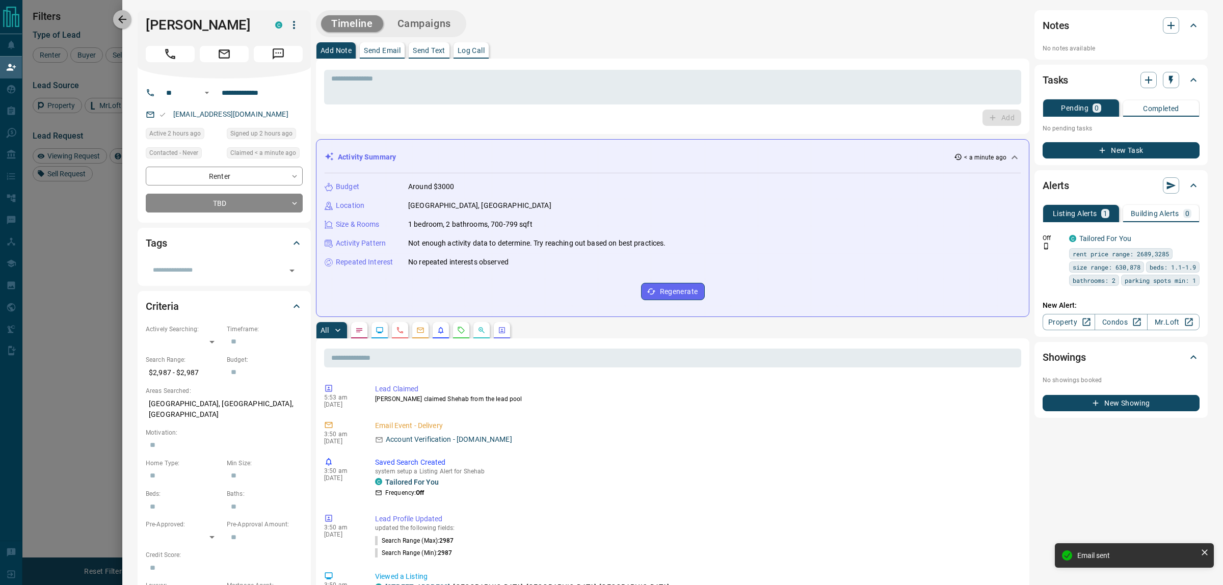
drag, startPoint x: 124, startPoint y: 21, endPoint x: 720, endPoint y: 324, distance: 668.5
click at [124, 20] on icon "button" at bounding box center [122, 19] width 12 height 12
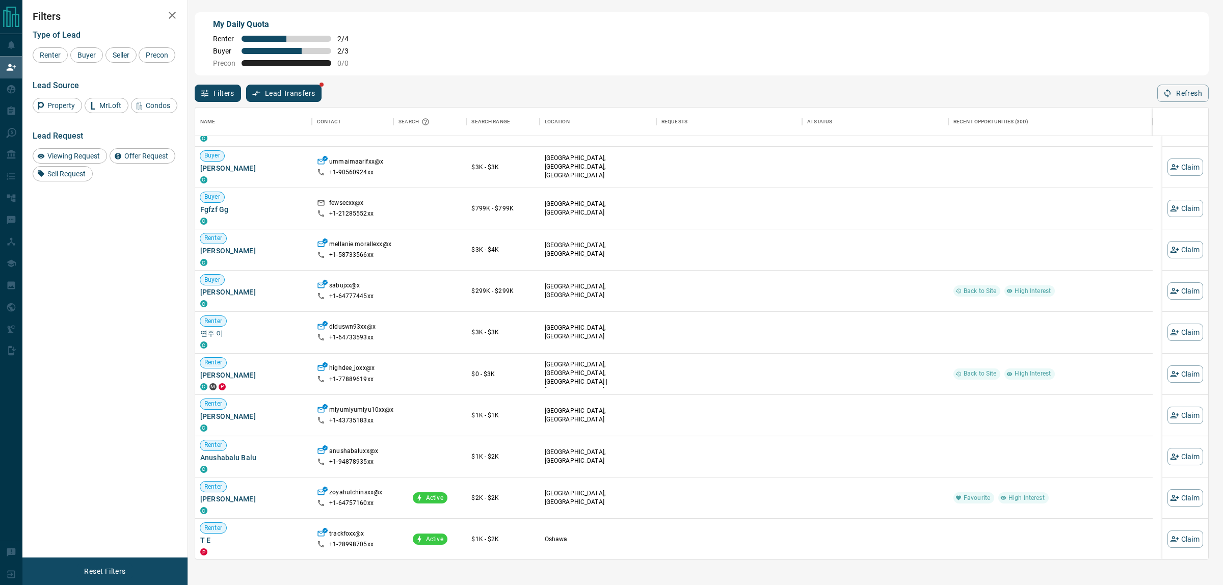
scroll to position [693, 0]
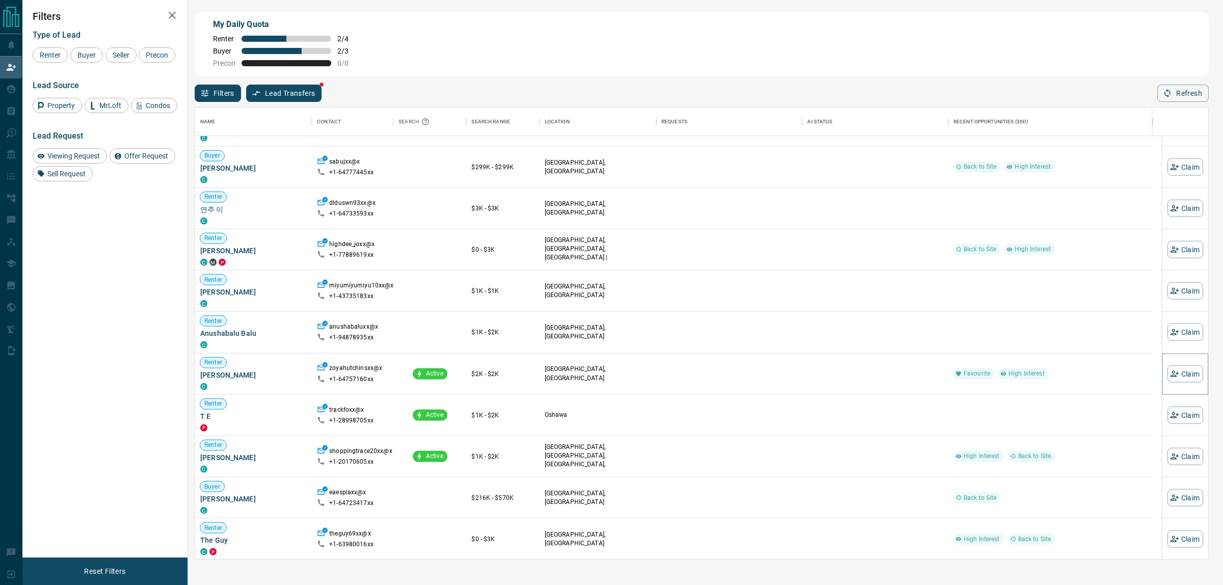
click at [1182, 378] on button "Claim" at bounding box center [1185, 373] width 36 height 17
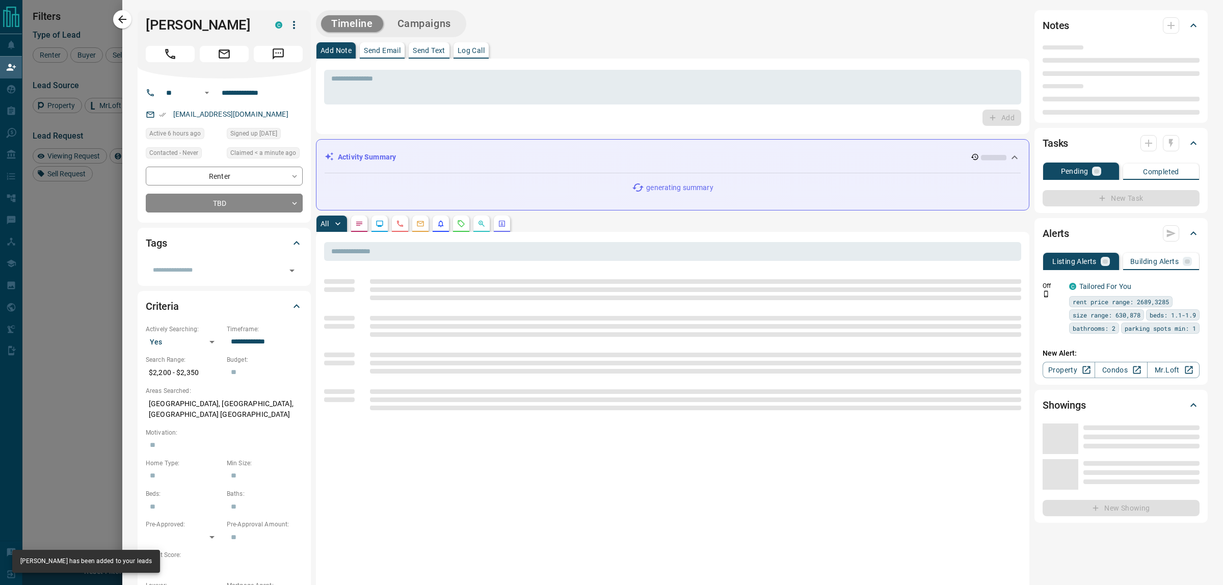
type input "**"
type input "**********"
type input "**"
type input "*"
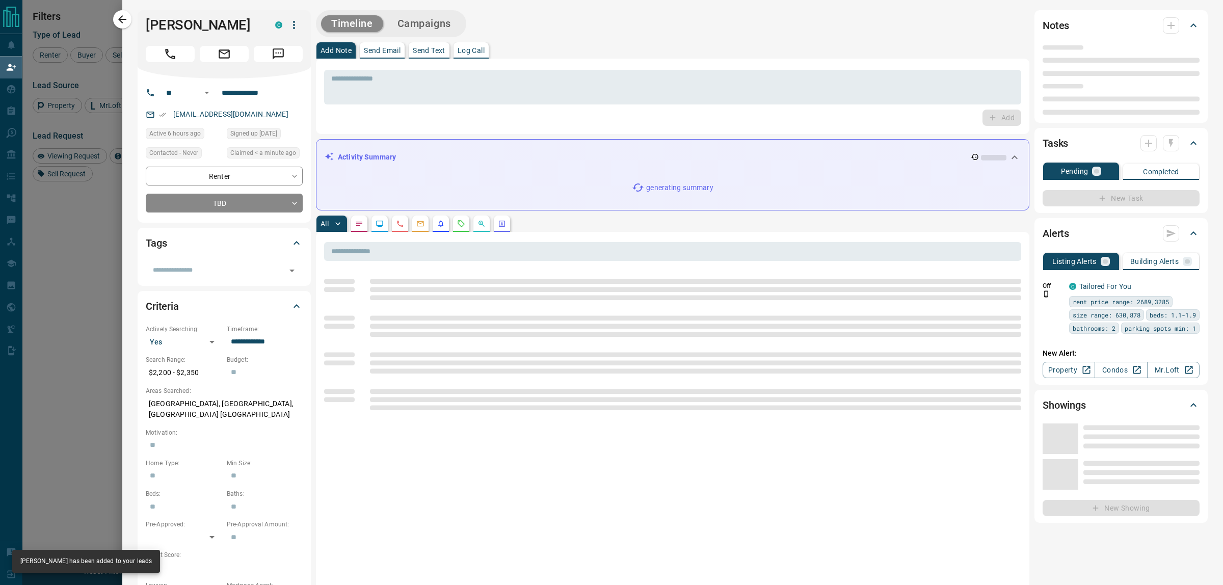
type input "**********"
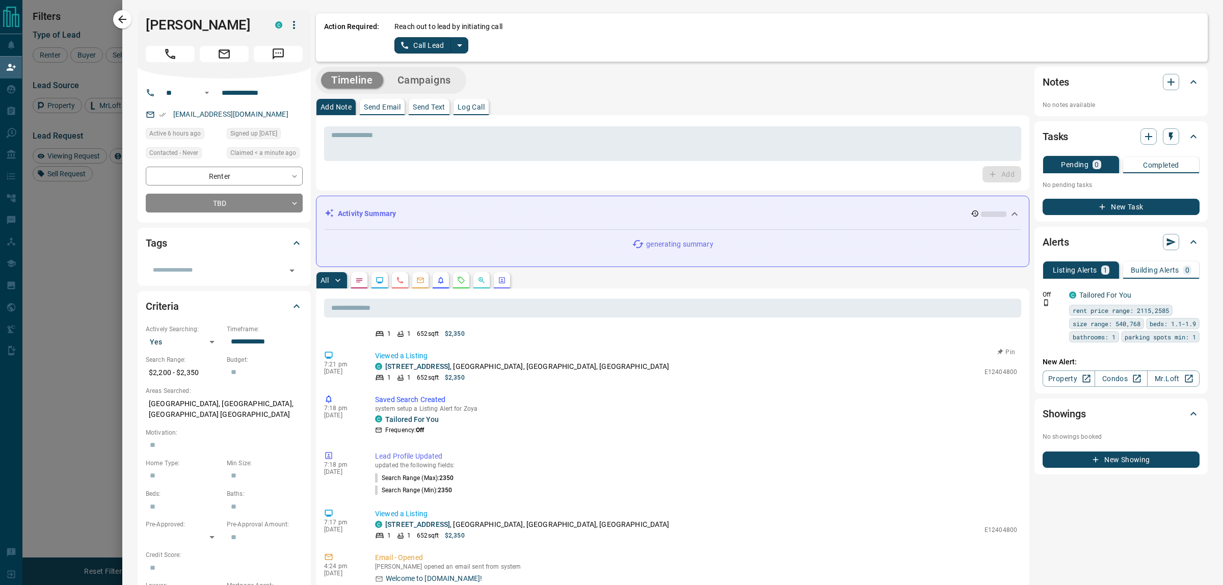
scroll to position [0, 0]
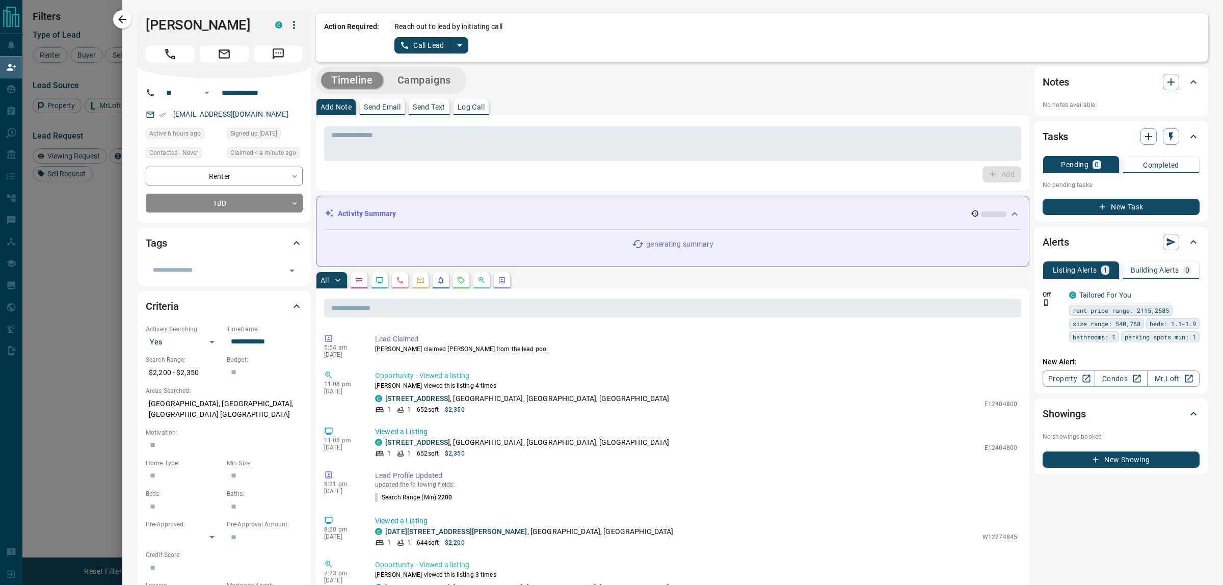
click at [462, 51] on icon "split button" at bounding box center [459, 45] width 12 height 12
click at [439, 83] on li "Log Manual Call" at bounding box center [431, 80] width 62 height 15
click at [432, 52] on button "Log Manual Call" at bounding box center [427, 45] width 67 height 16
click at [421, 47] on button "No" at bounding box center [423, 45] width 18 height 16
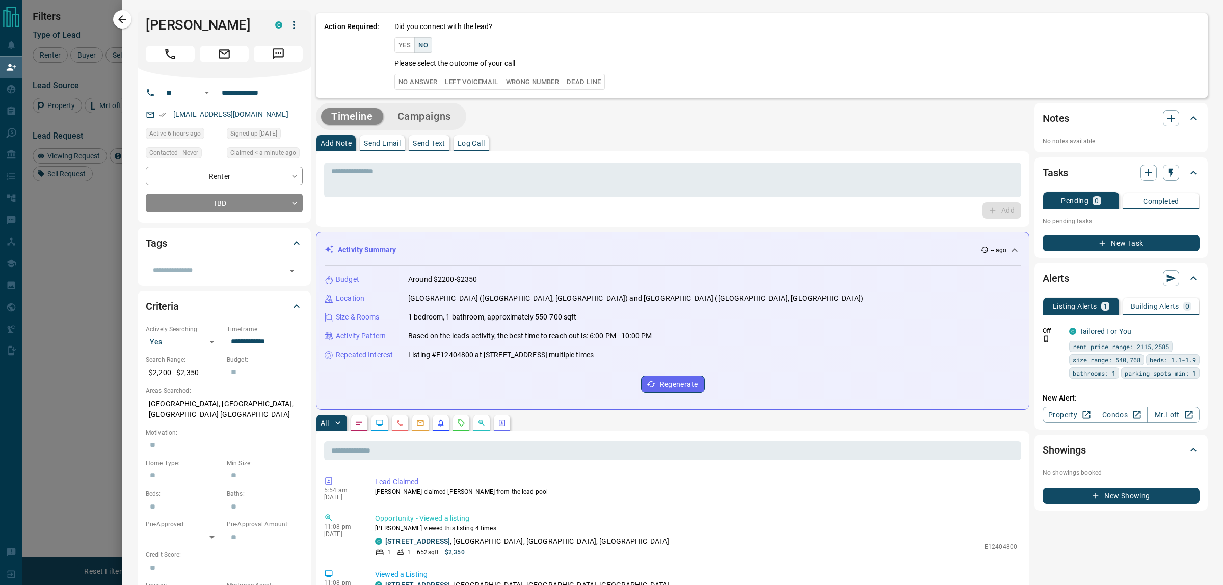
click at [427, 86] on button "No Answer" at bounding box center [417, 82] width 47 height 16
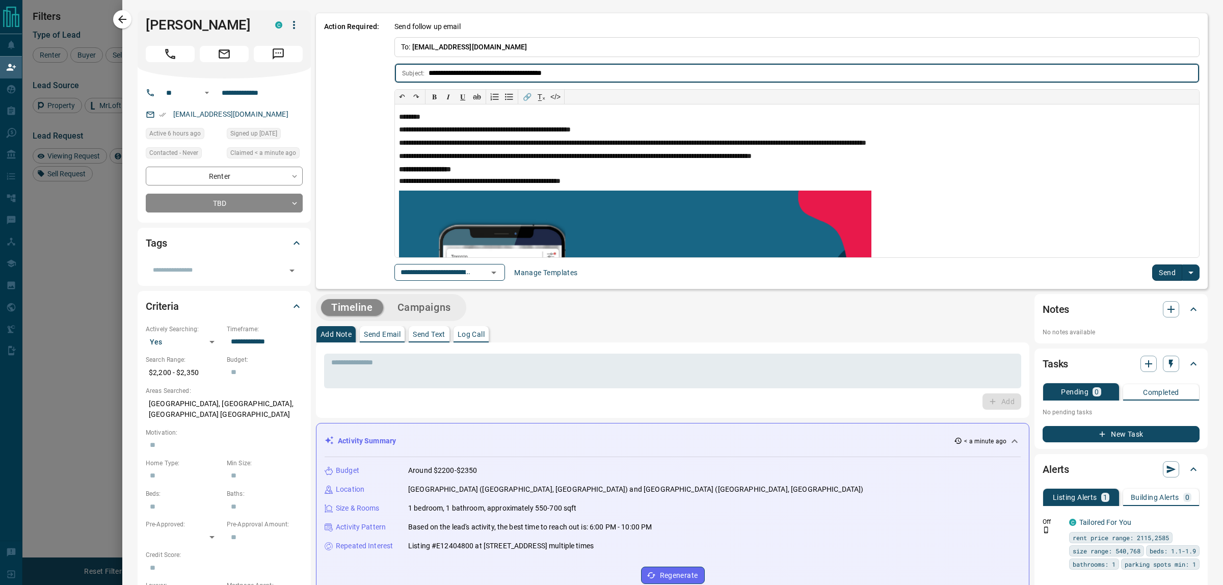
click at [500, 277] on icon "Open" at bounding box center [494, 272] width 12 height 12
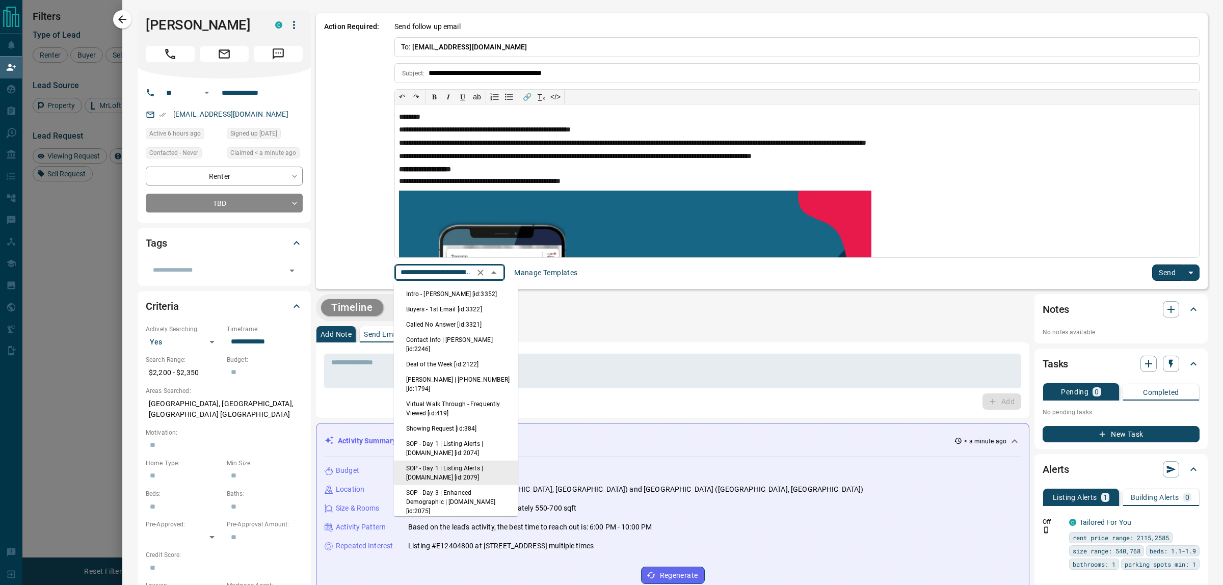
scroll to position [0, 72]
click at [465, 297] on li "Intro - [PERSON_NAME] [id:3352]" at bounding box center [456, 293] width 124 height 15
type input "**********"
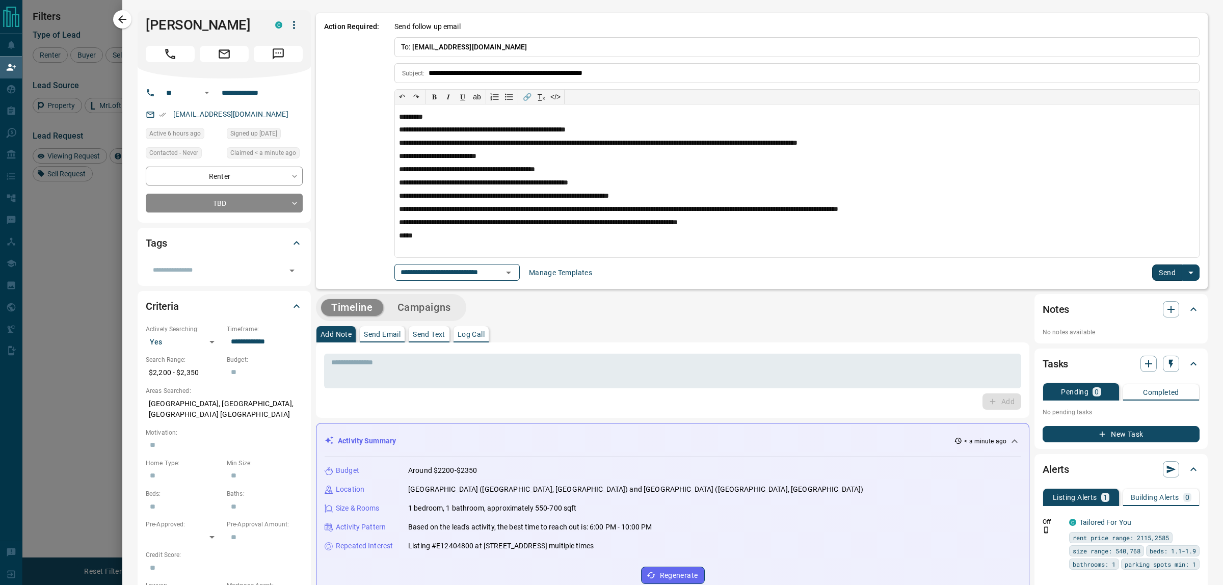
scroll to position [0, 0]
click at [1142, 270] on div "**********" at bounding box center [796, 272] width 805 height 17
click at [1152, 272] on button "Send" at bounding box center [1167, 272] width 30 height 16
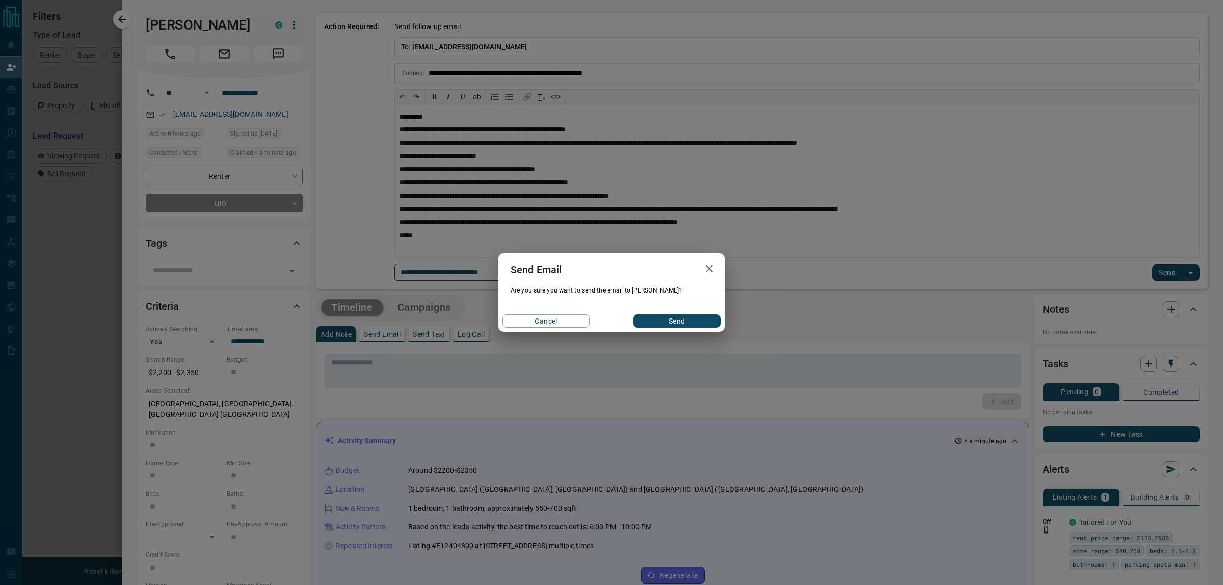
click at [688, 309] on div "Send Email Are you sure you want to send the email to [PERSON_NAME]? Cancel Send" at bounding box center [611, 292] width 226 height 78
click at [682, 318] on button "Send" at bounding box center [676, 320] width 87 height 13
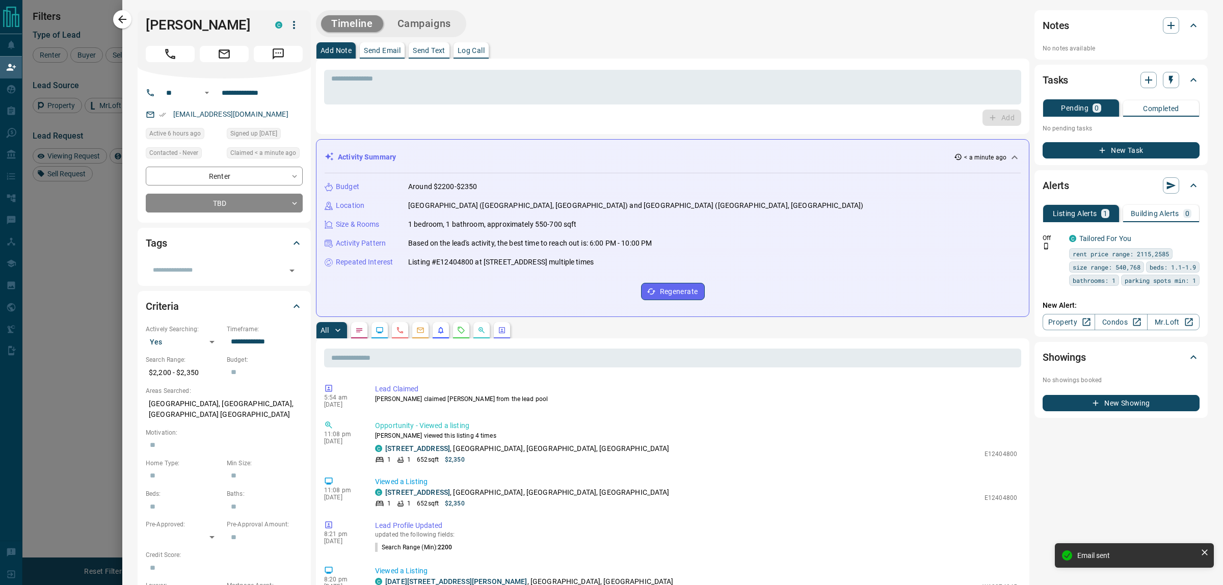
click at [121, 21] on icon "button" at bounding box center [122, 19] width 8 height 8
